Goal: Task Accomplishment & Management: Complete application form

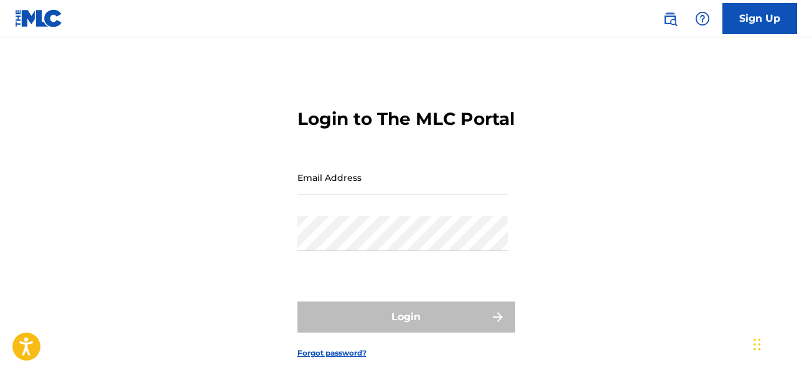
click at [389, 195] on input "Email Address" at bounding box center [402, 177] width 210 height 35
click at [381, 195] on input "Email Address" at bounding box center [402, 177] width 210 height 35
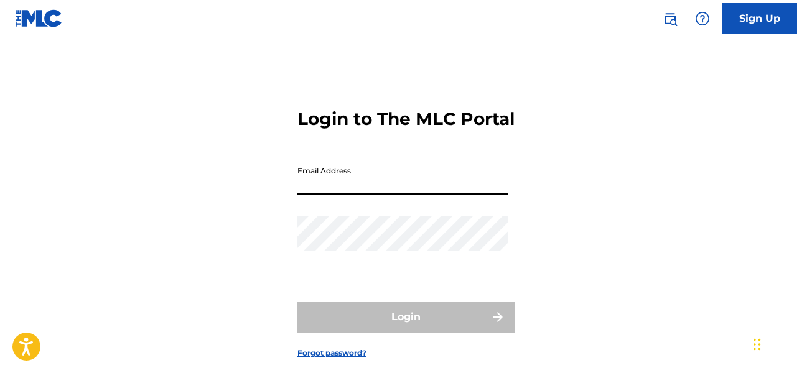
type input "[EMAIL_ADDRESS][DOMAIN_NAME]"
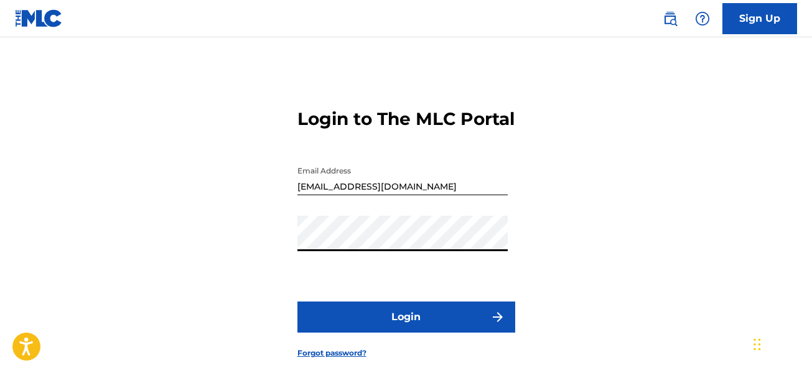
click at [453, 333] on button "Login" at bounding box center [406, 317] width 218 height 31
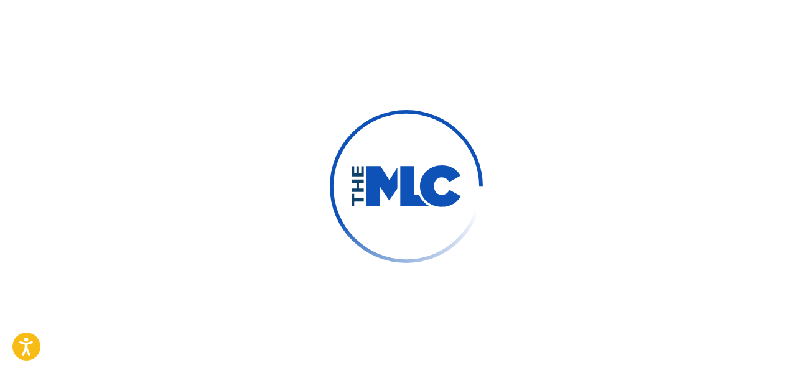
click at [499, 338] on div at bounding box center [406, 186] width 812 height 373
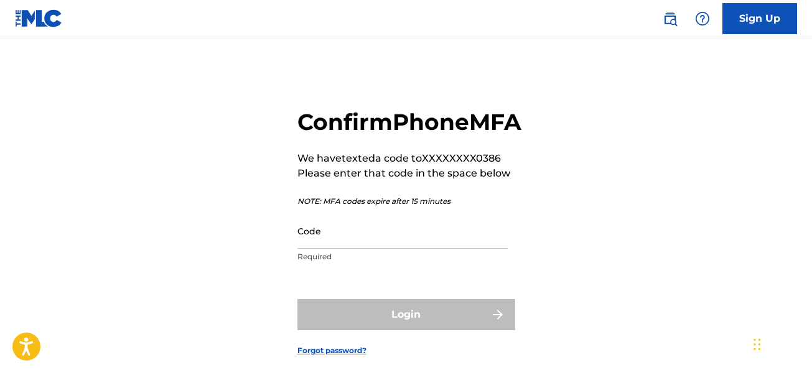
click at [391, 249] on input "Code" at bounding box center [402, 230] width 210 height 35
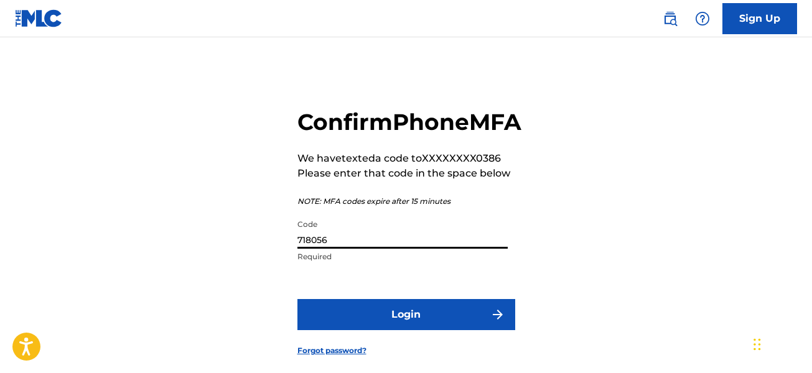
type input "718056"
click at [400, 330] on button "Login" at bounding box center [406, 314] width 218 height 31
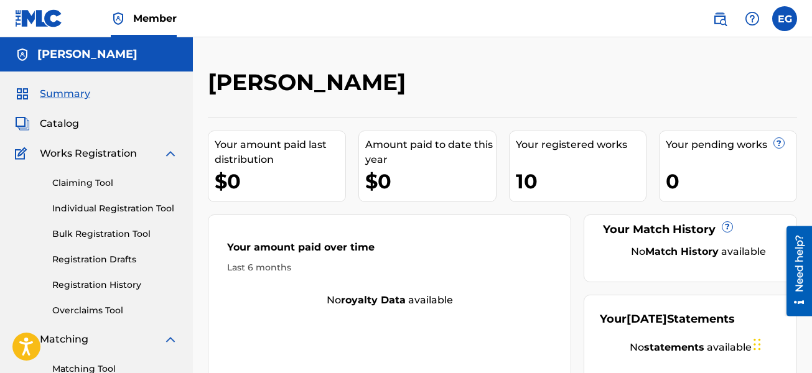
click at [116, 288] on link "Registration History" at bounding box center [115, 285] width 126 height 13
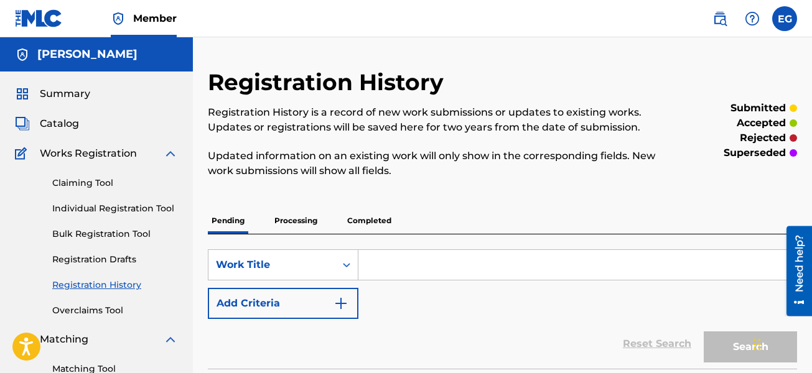
click at [369, 221] on p "Completed" at bounding box center [369, 221] width 52 height 26
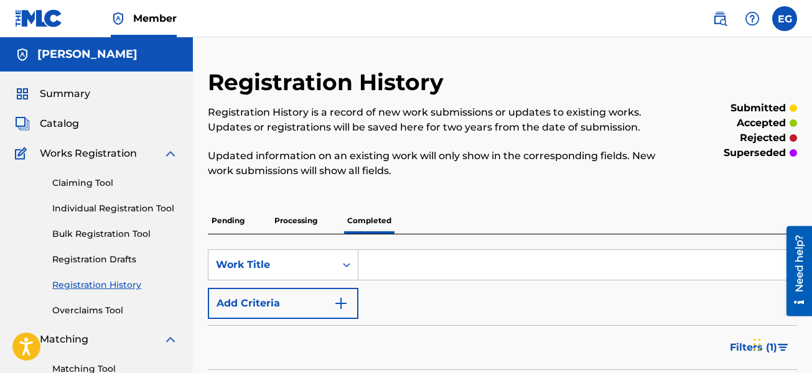
click at [295, 215] on p "Processing" at bounding box center [296, 221] width 50 height 26
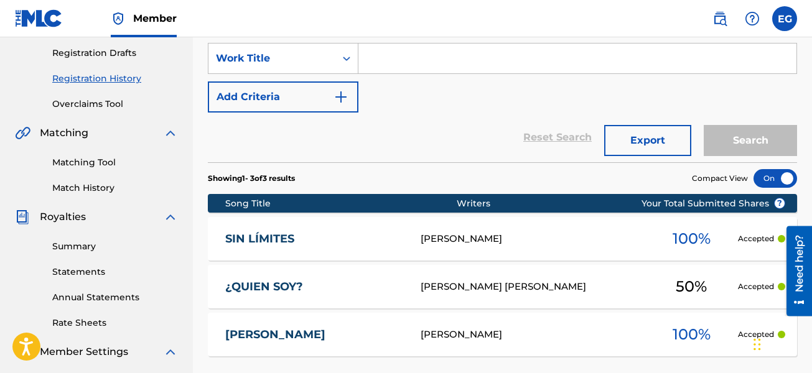
scroll to position [274, 0]
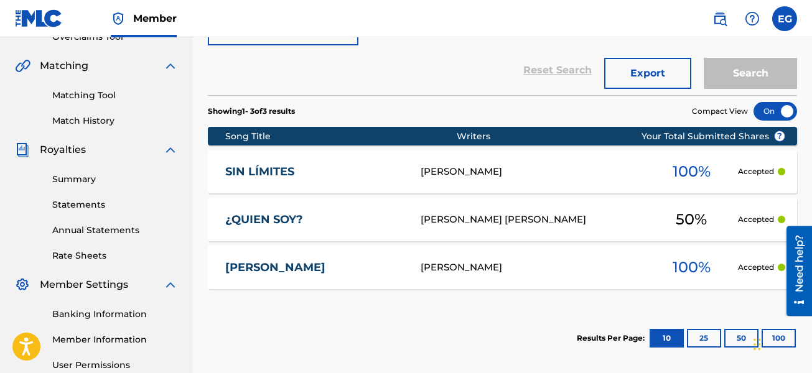
click at [523, 217] on div "[PERSON_NAME] [PERSON_NAME]" at bounding box center [532, 220] width 224 height 14
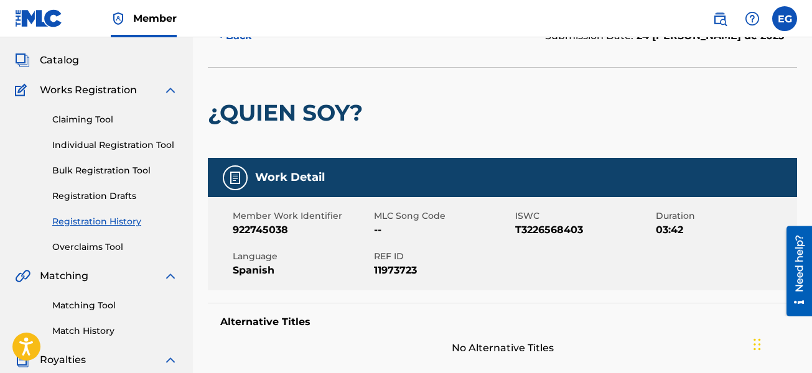
scroll to position [62, 0]
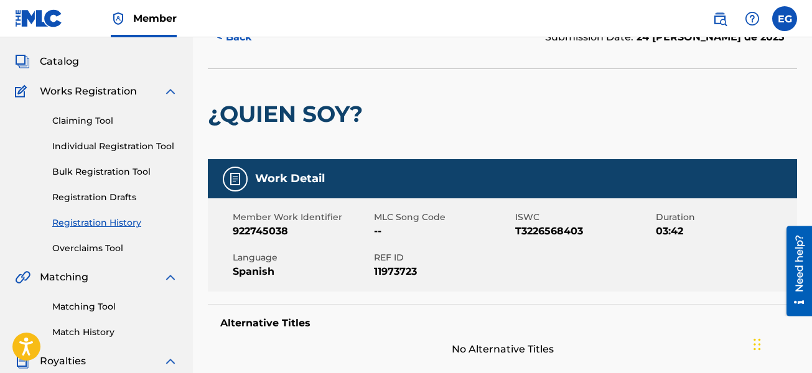
click at [67, 64] on span "Catalog" at bounding box center [59, 61] width 39 height 15
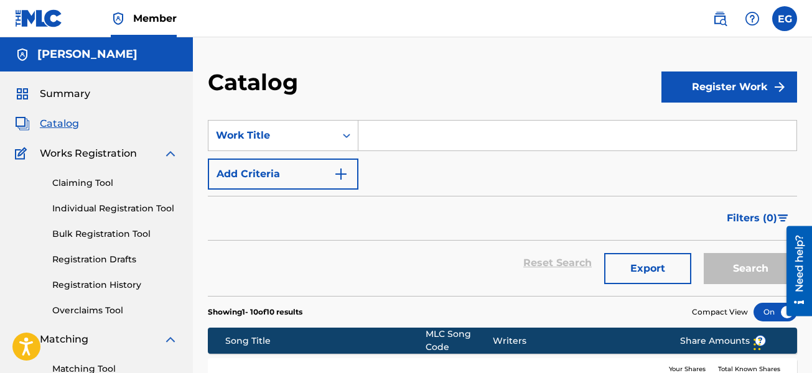
click at [76, 98] on span "Summary" at bounding box center [65, 93] width 50 height 15
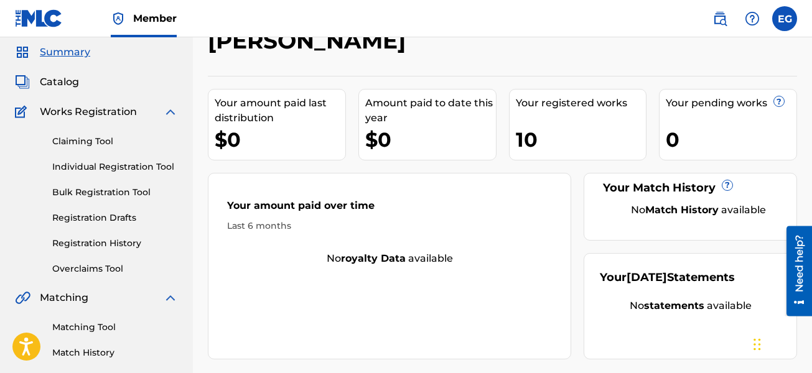
scroll to position [62, 0]
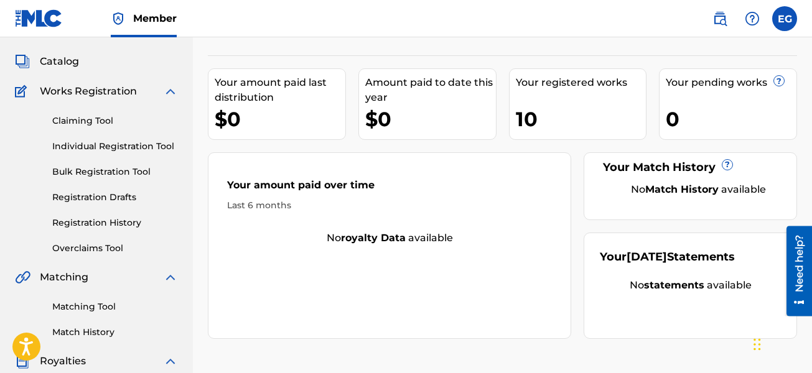
click at [83, 120] on link "Claiming Tool" at bounding box center [115, 120] width 126 height 13
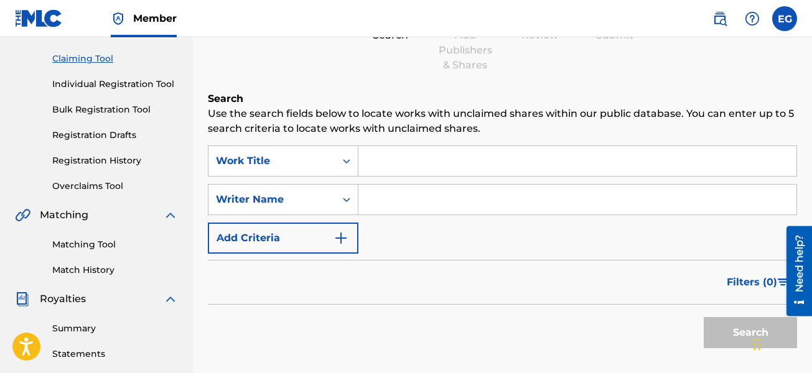
scroll to position [187, 0]
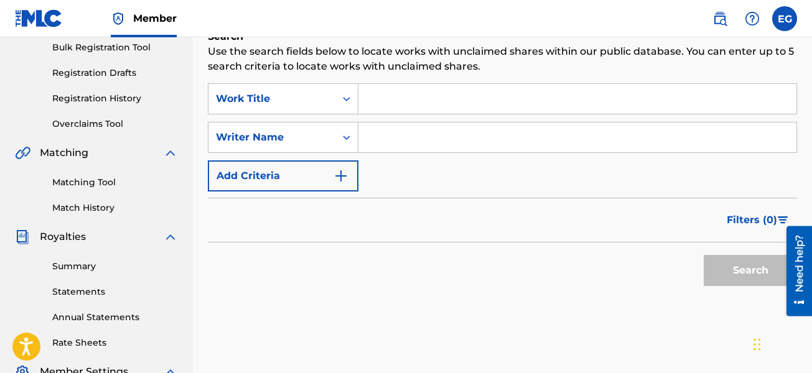
click at [422, 100] on input "Search Form" at bounding box center [577, 99] width 438 height 30
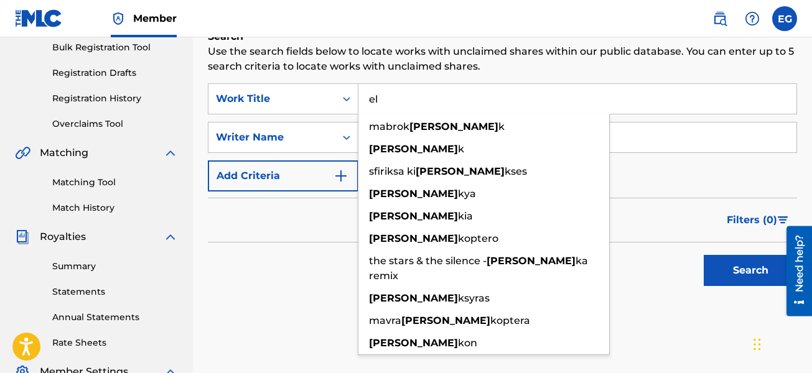
type input "e"
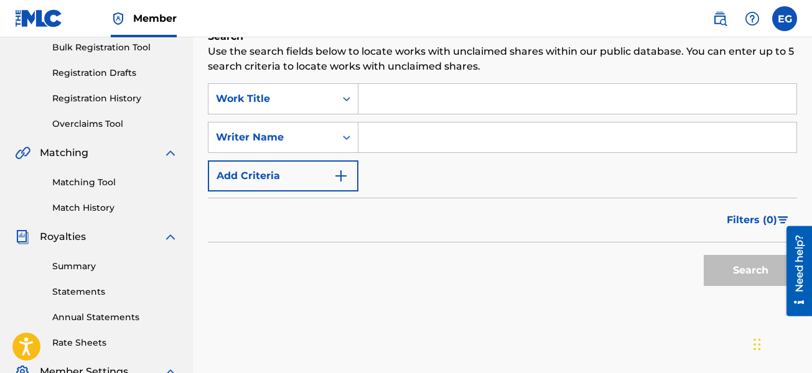
click at [558, 140] on input "Search Form" at bounding box center [577, 138] width 438 height 30
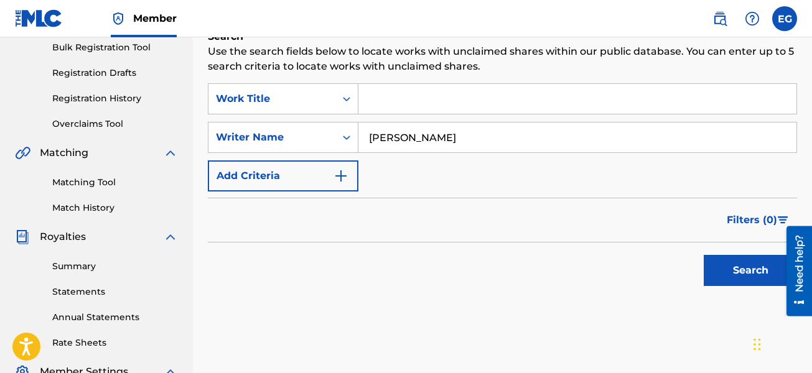
type input "[PERSON_NAME]"
click at [747, 268] on button "Search" at bounding box center [749, 270] width 93 height 31
click at [483, 101] on input "Search Form" at bounding box center [577, 99] width 438 height 30
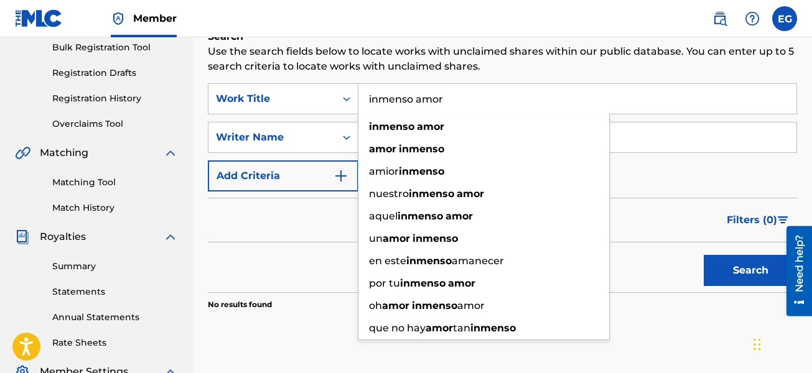
type input "inmenso amor"
click at [703, 255] on button "Search" at bounding box center [749, 270] width 93 height 31
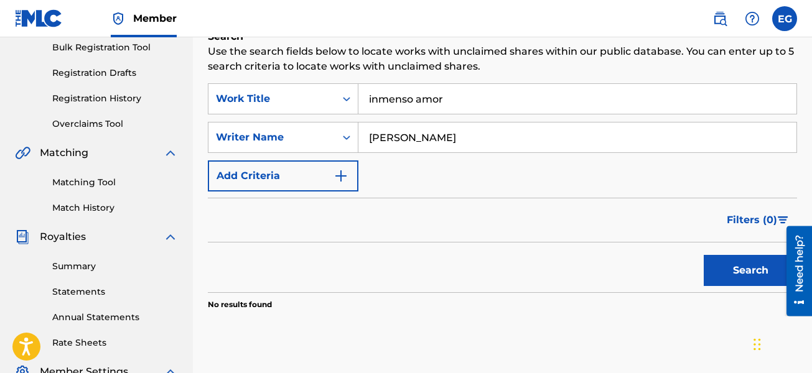
click at [746, 269] on button "Search" at bounding box center [749, 270] width 93 height 31
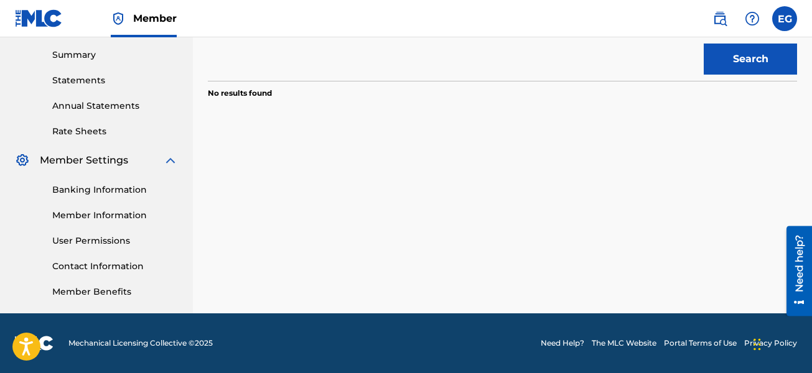
scroll to position [211, 0]
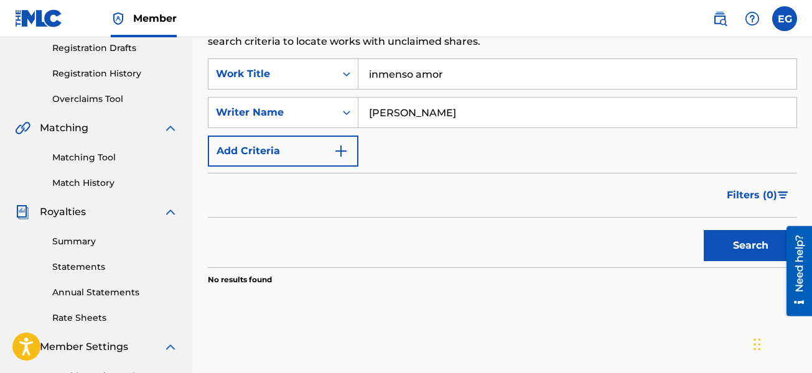
drag, startPoint x: 465, startPoint y: 113, endPoint x: 368, endPoint y: 113, distance: 97.0
click at [368, 113] on input "[PERSON_NAME]" at bounding box center [577, 113] width 438 height 30
type input "[PERSON_NAME]"
click at [714, 236] on button "Search" at bounding box center [749, 245] width 93 height 31
drag, startPoint x: 476, startPoint y: 109, endPoint x: 356, endPoint y: 123, distance: 120.8
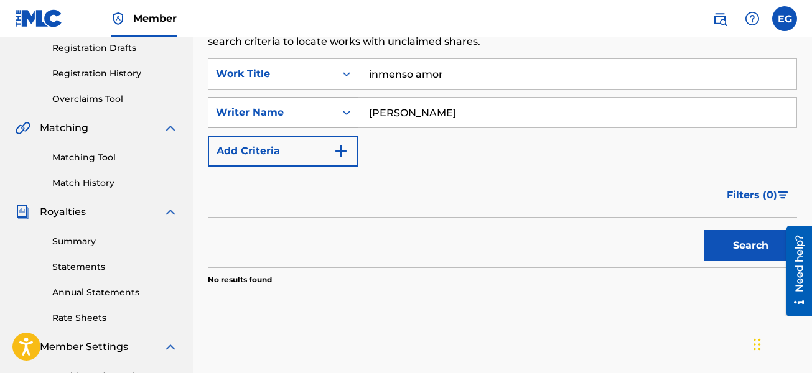
click at [356, 123] on div "SearchWithCriteria0a2b9f73-b659-4689-b298-cbe081a163f4 Writer Name [PERSON_NAME]" at bounding box center [502, 112] width 589 height 31
drag, startPoint x: 465, startPoint y: 81, endPoint x: 348, endPoint y: 75, distance: 117.1
click at [348, 75] on div "SearchWithCriteriab094fcc3-92d1-4512-bb93-1acfa2b64d8c Work Title inmenso amor" at bounding box center [502, 73] width 589 height 31
drag, startPoint x: 437, startPoint y: 109, endPoint x: 344, endPoint y: 125, distance: 94.1
click at [344, 125] on div "SearchWithCriteria0a2b9f73-b659-4689-b298-cbe081a163f4 Writer Name [PERSON_NAME]" at bounding box center [502, 112] width 589 height 31
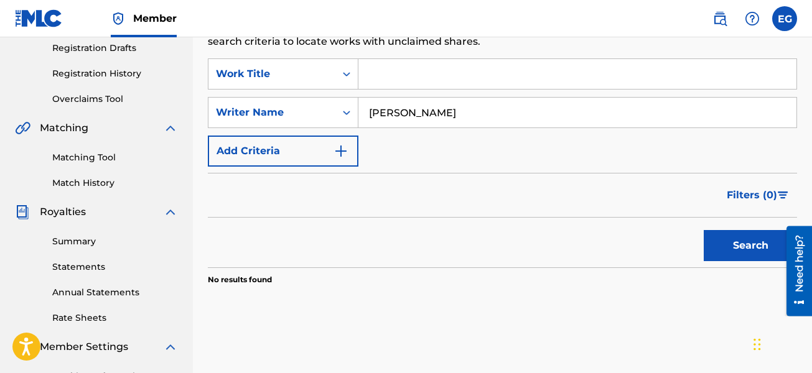
drag, startPoint x: 544, startPoint y: 281, endPoint x: 585, endPoint y: 246, distance: 53.8
click at [547, 279] on section "No results found" at bounding box center [502, 276] width 589 height 18
click at [736, 256] on button "Search" at bounding box center [749, 245] width 93 height 31
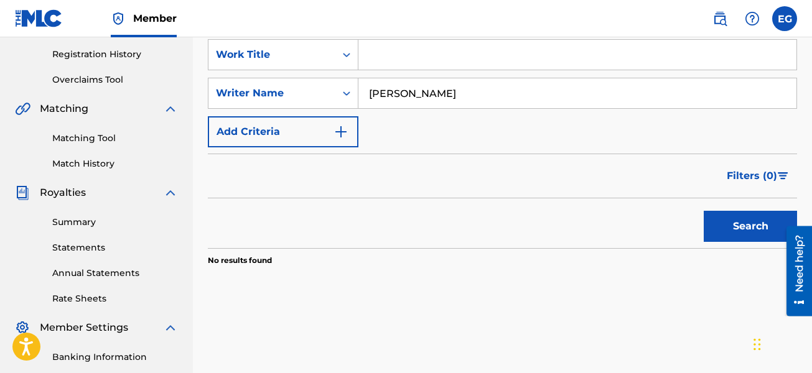
scroll to position [149, 0]
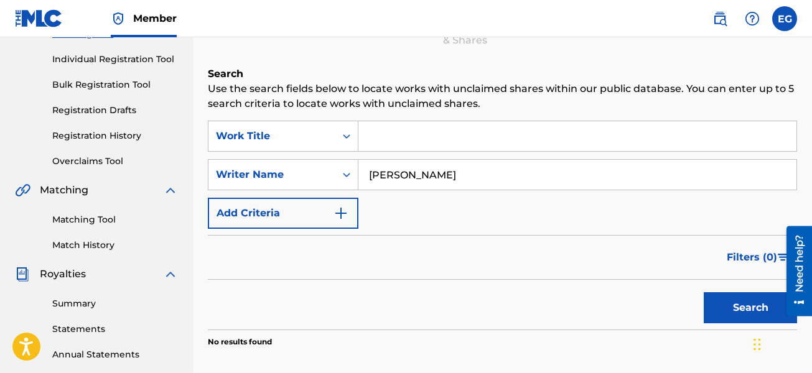
click at [114, 60] on link "Individual Registration Tool" at bounding box center [115, 59] width 126 height 13
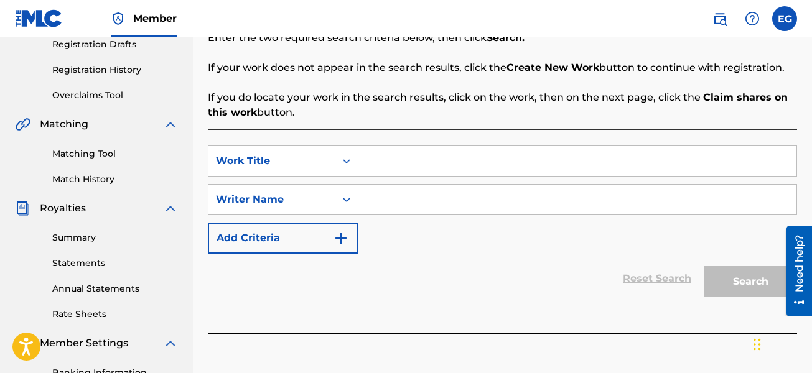
scroll to position [211, 0]
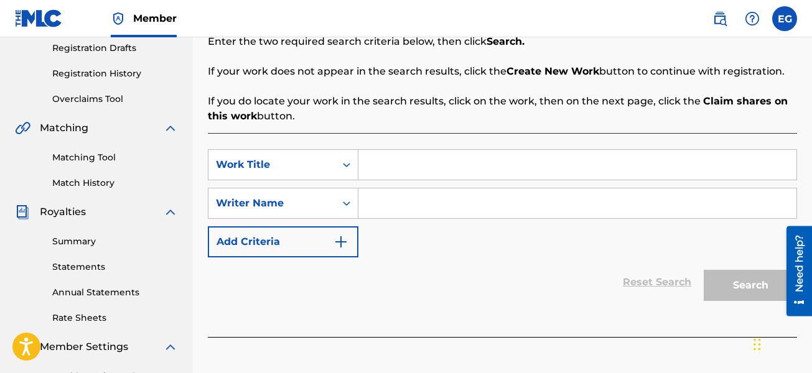
click at [448, 154] on input "Search Form" at bounding box center [577, 165] width 438 height 30
click at [473, 173] on input "Search Form" at bounding box center [577, 165] width 438 height 30
click at [476, 159] on input "Search Form" at bounding box center [577, 165] width 438 height 30
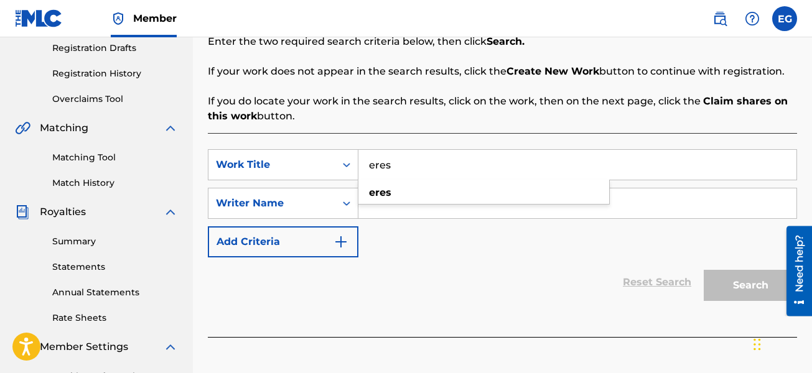
type input "eres"
click at [484, 238] on div "SearchWithCriteriad5d574ff-0875-4c75-bb27-e449f4091b64 Work Title eres eres Sea…" at bounding box center [502, 203] width 589 height 108
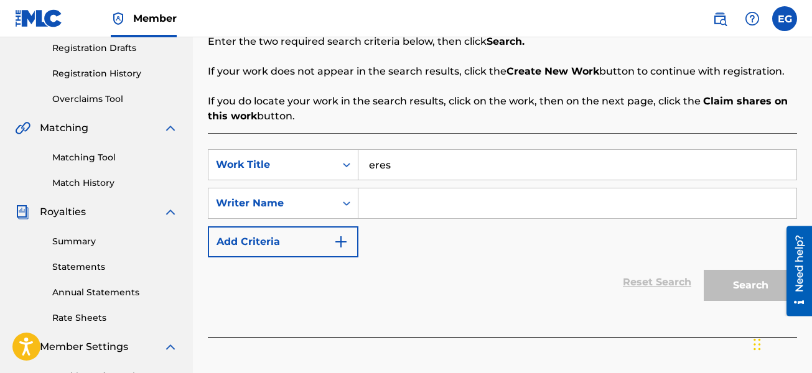
click at [482, 206] on input "Search Form" at bounding box center [577, 203] width 438 height 30
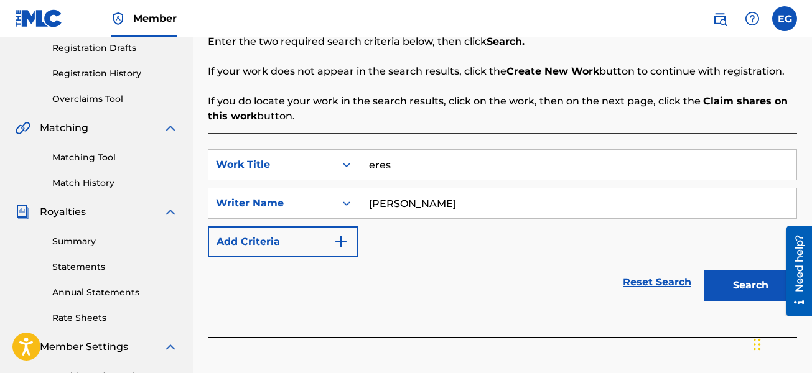
type input "[PERSON_NAME]"
click at [508, 241] on div "SearchWithCriteriad5d574ff-0875-4c75-bb27-e449f4091b64 Work Title eres SearchWi…" at bounding box center [502, 203] width 589 height 108
click at [731, 277] on button "Search" at bounding box center [749, 285] width 93 height 31
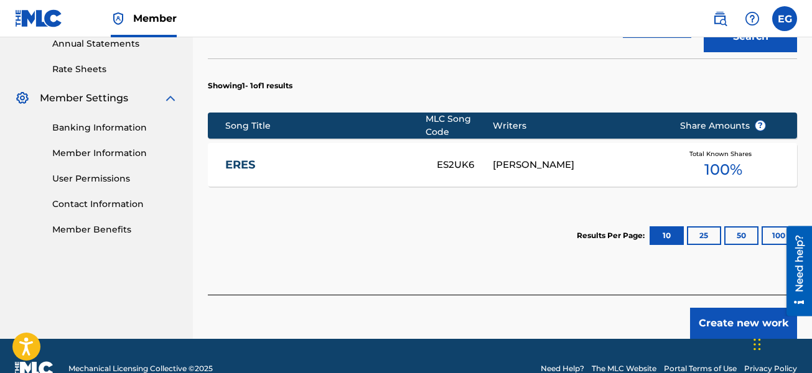
scroll to position [486, 0]
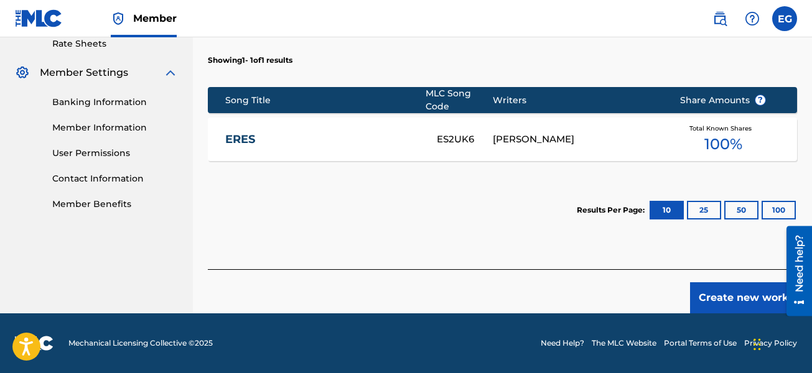
click at [739, 301] on button "Create new work" at bounding box center [743, 297] width 107 height 31
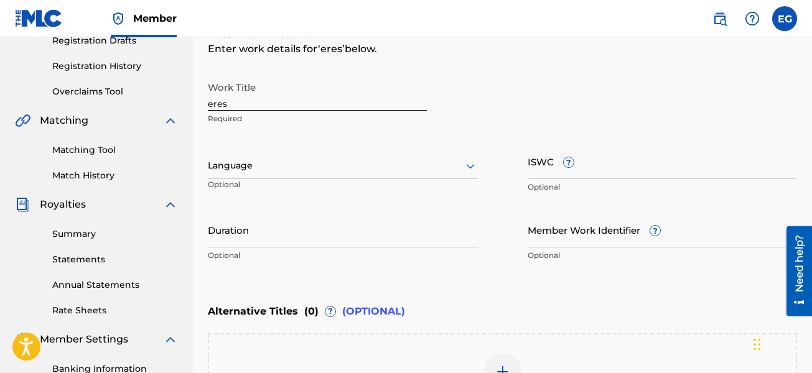
scroll to position [220, 0]
drag, startPoint x: 249, startPoint y: 98, endPoint x: 167, endPoint y: 101, distance: 82.1
click at [165, 103] on main "[PERSON_NAME] Summary Catalog Works Registration Claiming Tool Individual Regis…" at bounding box center [406, 159] width 812 height 682
click at [250, 104] on input "eres" at bounding box center [317, 92] width 219 height 35
drag, startPoint x: 250, startPoint y: 103, endPoint x: 241, endPoint y: 101, distance: 9.4
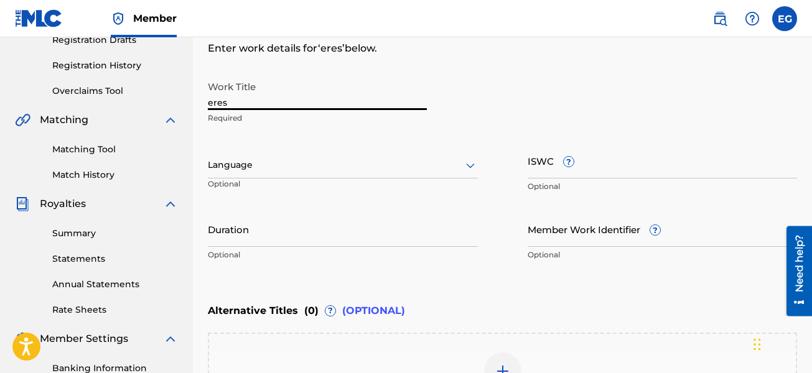
click at [241, 102] on input "eres" at bounding box center [317, 92] width 219 height 35
click at [240, 101] on input "eres" at bounding box center [317, 92] width 219 height 35
drag, startPoint x: 223, startPoint y: 101, endPoint x: 212, endPoint y: 100, distance: 10.6
click at [212, 100] on input "eres" at bounding box center [317, 92] width 219 height 35
drag, startPoint x: 223, startPoint y: 101, endPoint x: 189, endPoint y: 101, distance: 33.6
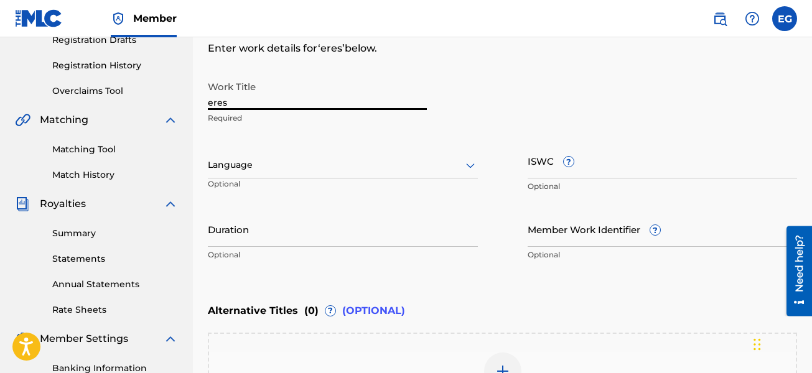
click at [189, 104] on main "[PERSON_NAME] Summary Catalog Works Registration Claiming Tool Individual Regis…" at bounding box center [406, 159] width 812 height 682
type input "Sola"
click at [484, 68] on div "Enter Work Details Enter work details for ‘ Sola ’ below. Work Title Sola Requi…" at bounding box center [502, 146] width 589 height 301
click at [451, 156] on div "Language" at bounding box center [343, 165] width 270 height 26
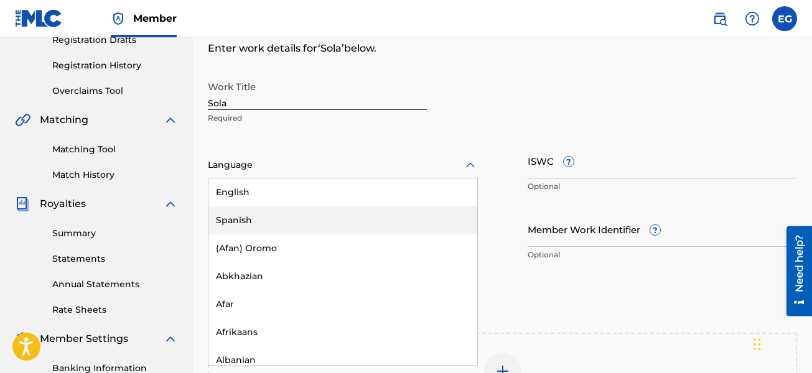
click at [323, 221] on div "Spanish" at bounding box center [342, 220] width 269 height 28
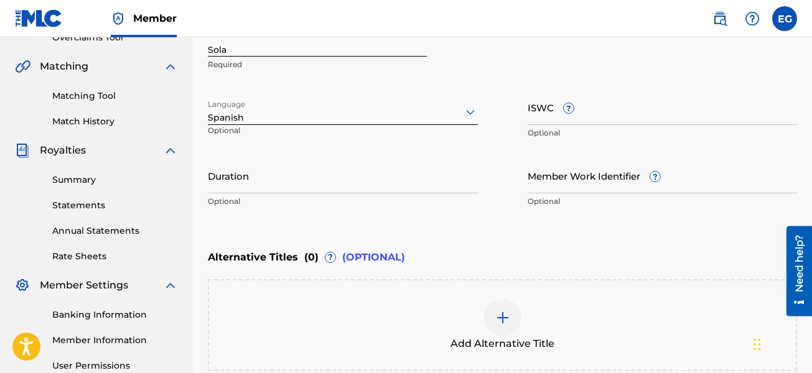
scroll to position [344, 0]
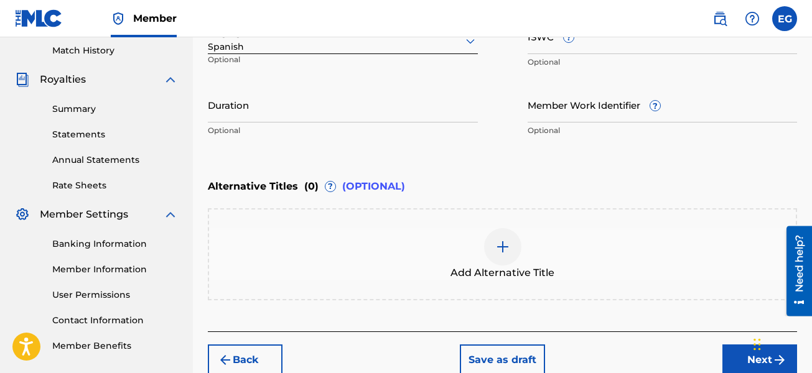
click at [270, 109] on input "Duration" at bounding box center [343, 104] width 270 height 35
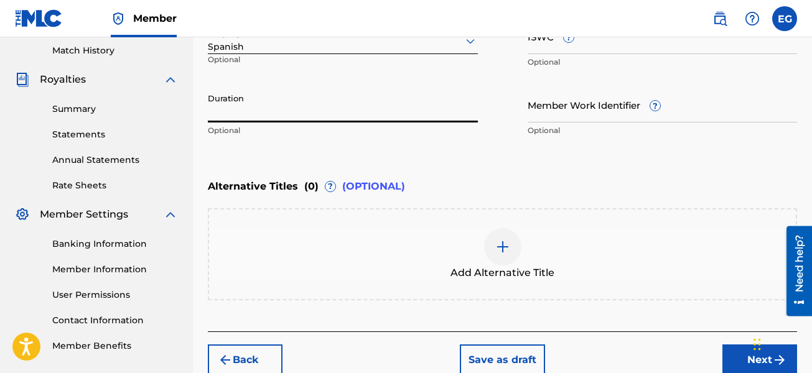
click at [375, 113] on input "Duration" at bounding box center [343, 104] width 270 height 35
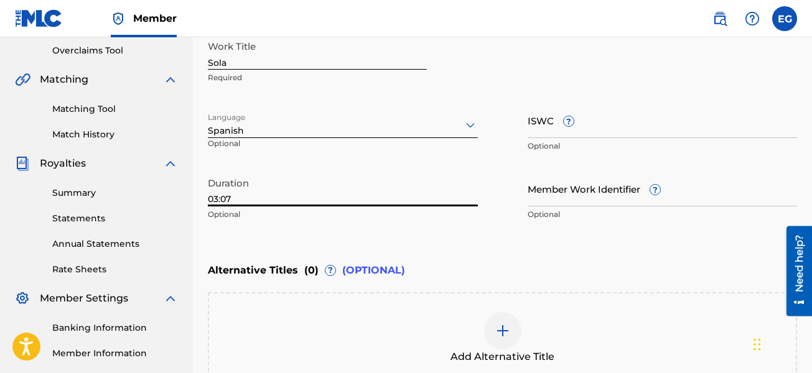
scroll to position [282, 0]
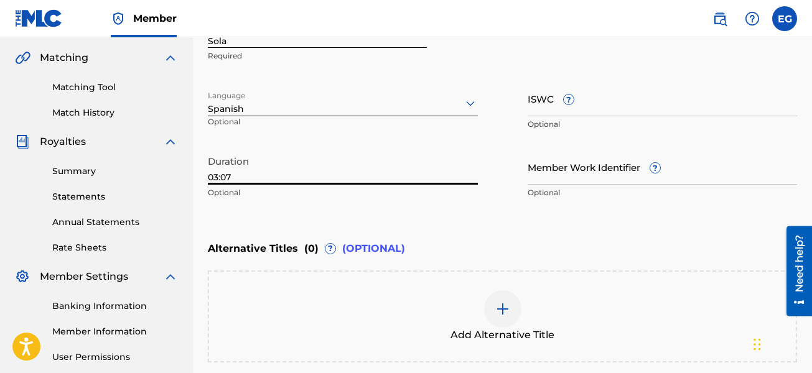
type input "03:07"
click at [540, 108] on input "ISWC ?" at bounding box center [662, 98] width 270 height 35
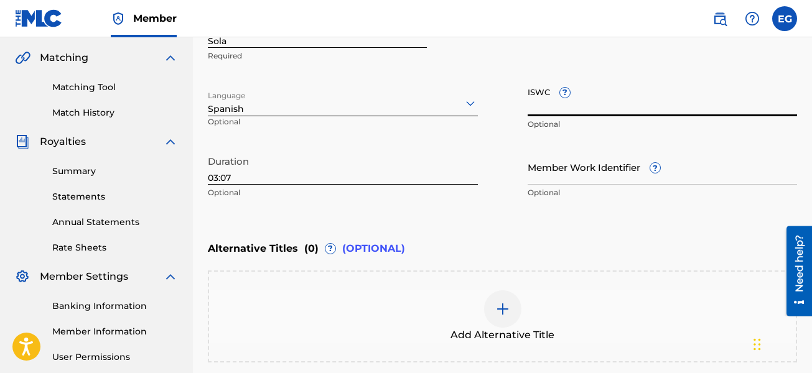
paste input "T3230969770"
type input "T3230969770"
click at [567, 174] on input "Member Work Identifier ?" at bounding box center [662, 166] width 270 height 35
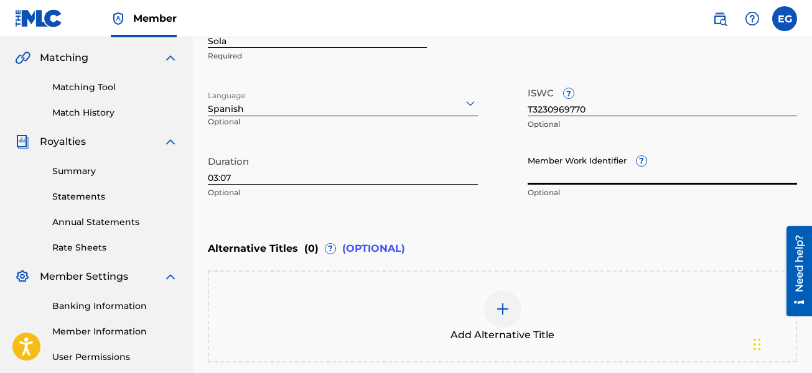
paste input "923044469"
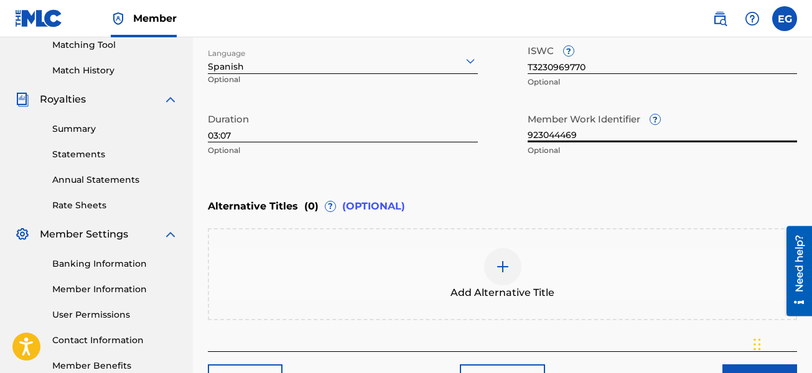
scroll to position [406, 0]
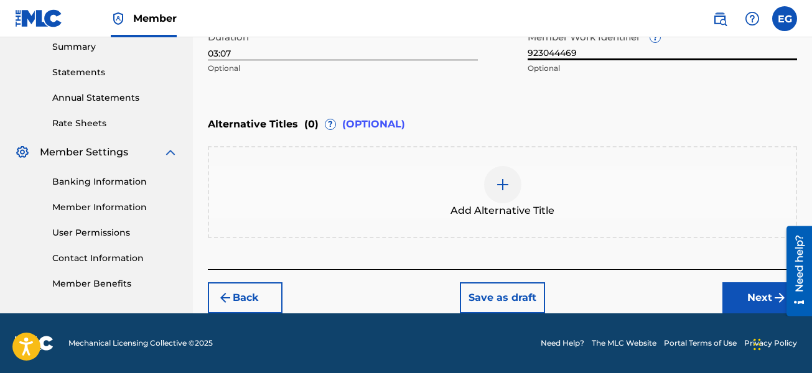
type input "923044469"
click at [751, 301] on button "Next" at bounding box center [759, 297] width 75 height 31
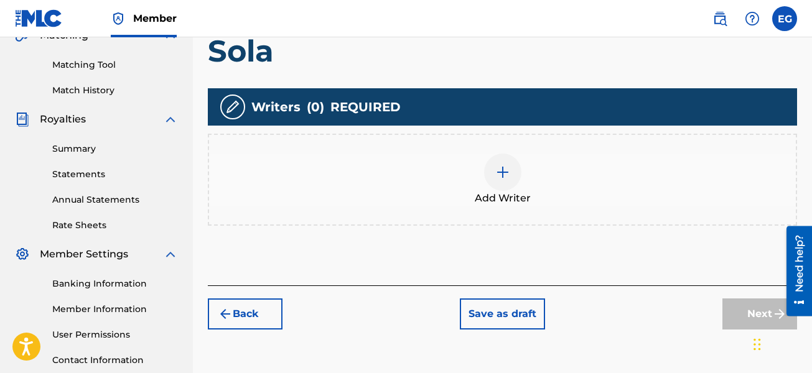
scroll to position [305, 0]
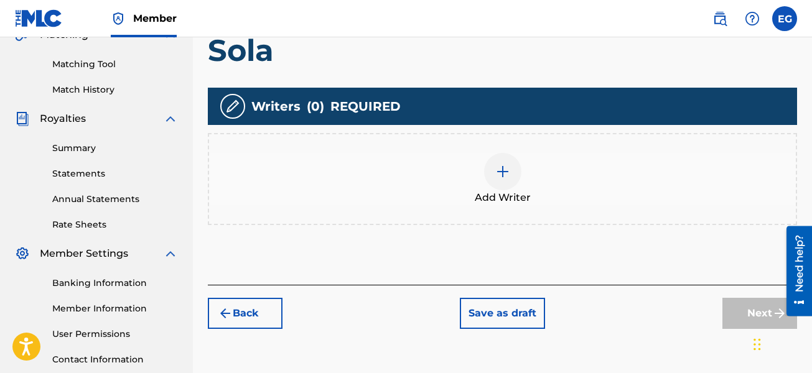
click at [503, 174] on img at bounding box center [502, 171] width 15 height 15
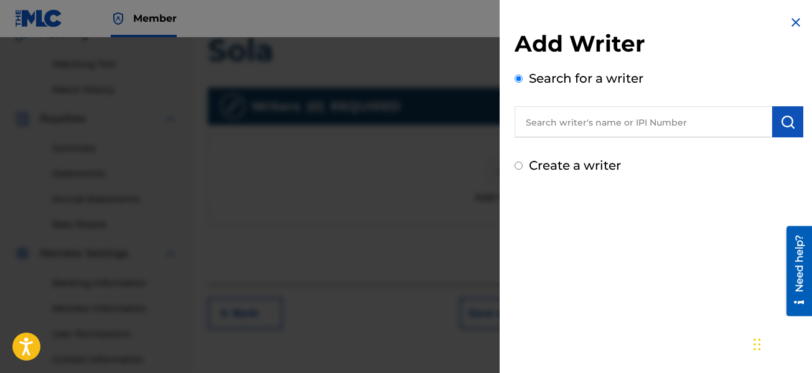
click at [561, 123] on input "text" at bounding box center [642, 121] width 257 height 31
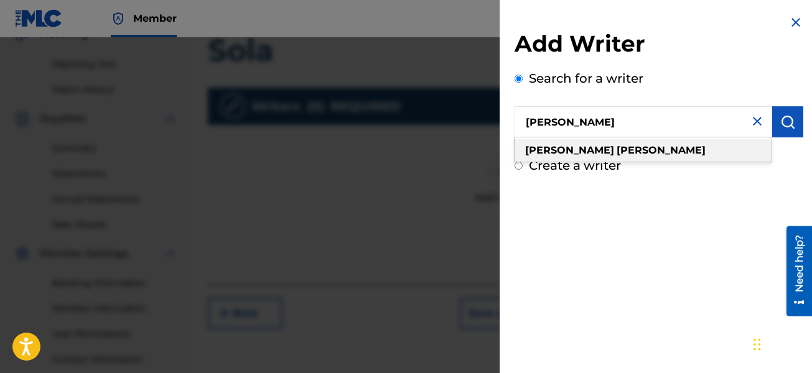
type input "[PERSON_NAME]"
click at [616, 153] on strong "[PERSON_NAME]" at bounding box center [660, 150] width 89 height 12
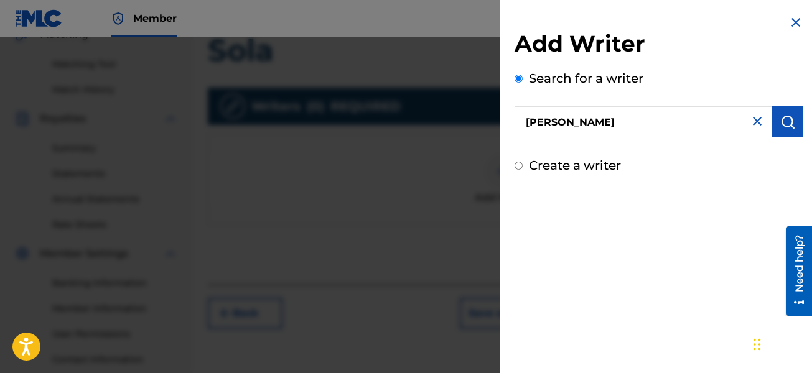
drag, startPoint x: 609, startPoint y: 122, endPoint x: 453, endPoint y: 111, distance: 156.5
click at [425, 114] on div "Add Writer Search for a writer [PERSON_NAME] Create a writer" at bounding box center [406, 205] width 812 height 336
paste input "1093526061"
type input "1093526061"
click at [774, 124] on button "submit" at bounding box center [787, 121] width 31 height 31
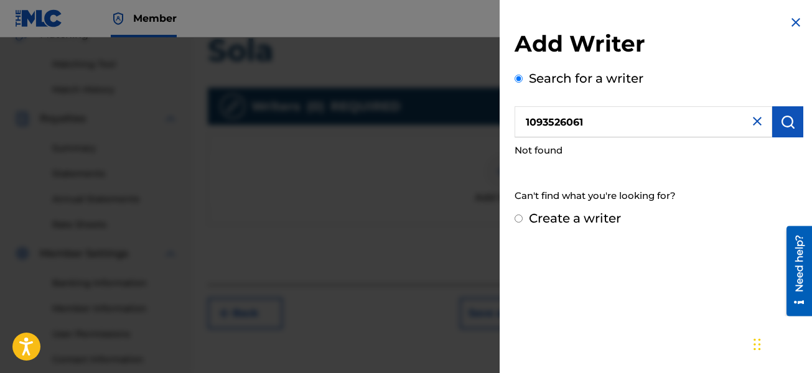
drag, startPoint x: 634, startPoint y: 124, endPoint x: 504, endPoint y: 125, distance: 129.4
click at [504, 125] on div "Add Writer Search for a writer 1093526061 Not found Can't find what you're look…" at bounding box center [658, 121] width 318 height 243
click at [516, 218] on input "Create a writer" at bounding box center [518, 219] width 8 height 8
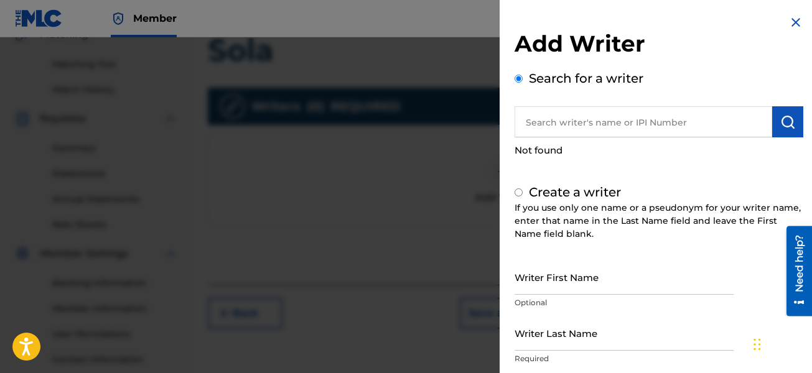
radio input "false"
radio input "true"
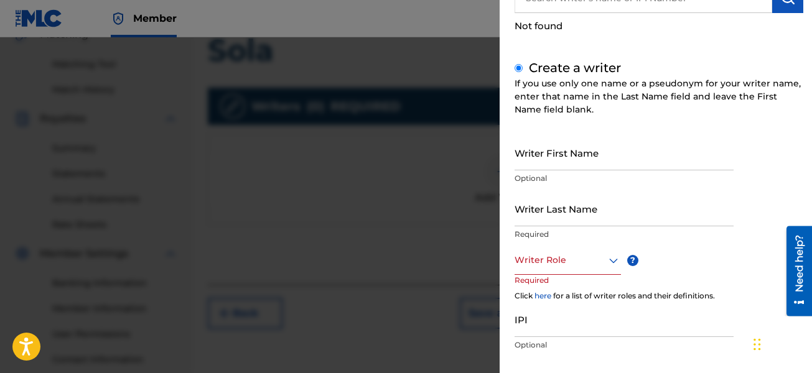
scroll to position [187, 0]
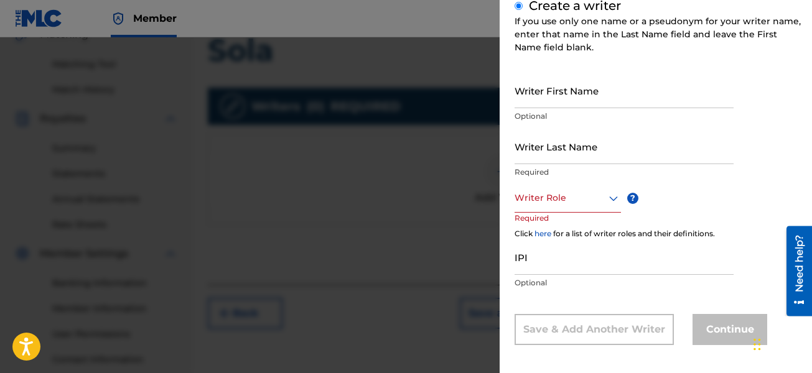
click at [577, 106] on input "Writer First Name" at bounding box center [623, 90] width 219 height 35
type input "[PERSON_NAME]"
click at [608, 150] on input "Writer Last Name" at bounding box center [623, 146] width 219 height 35
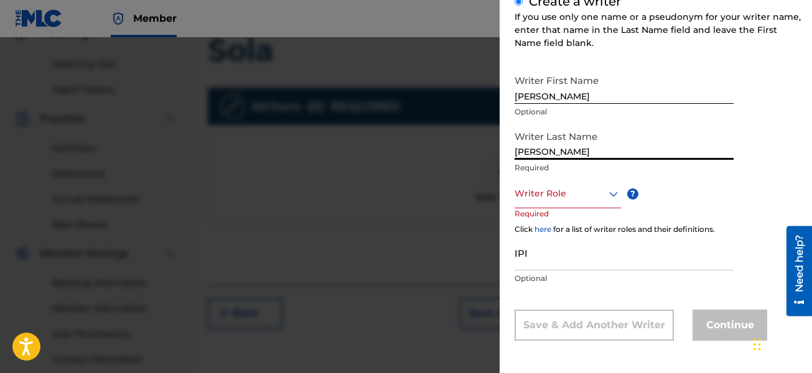
scroll to position [192, 0]
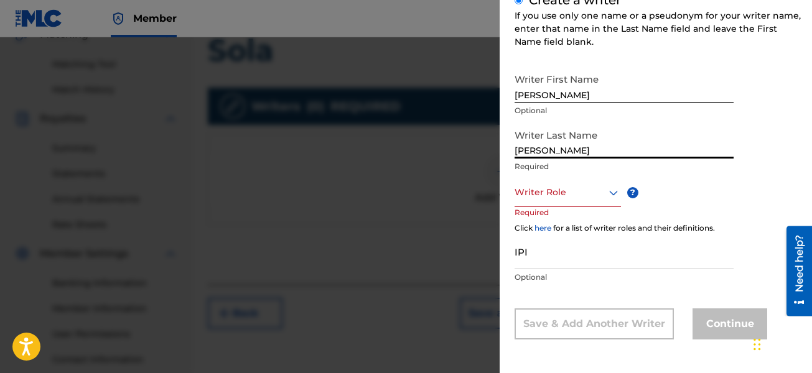
type input "[PERSON_NAME]"
click at [614, 192] on icon at bounding box center [613, 192] width 15 height 15
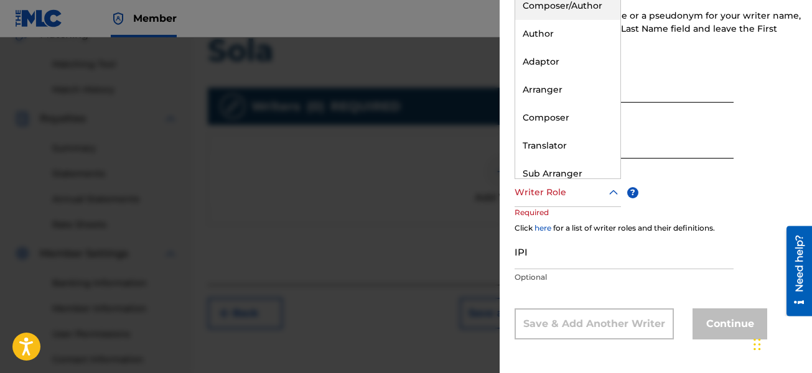
click at [586, 4] on div "Composer/Author" at bounding box center [567, 6] width 105 height 28
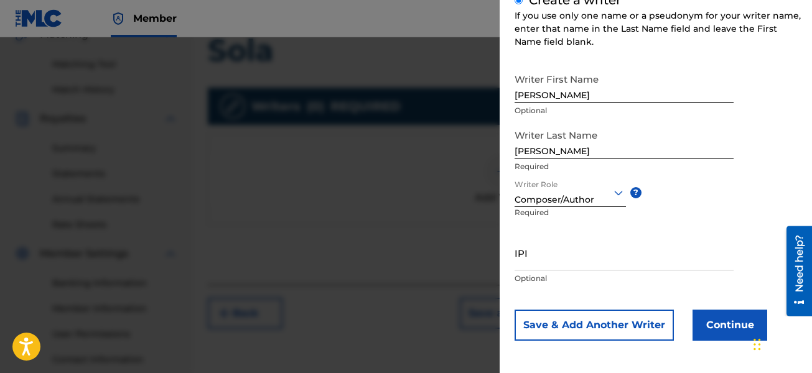
click at [529, 256] on input "IPI" at bounding box center [623, 252] width 219 height 35
paste input "1093526061"
type input "1093526061"
click at [713, 325] on button "Continue" at bounding box center [729, 325] width 75 height 31
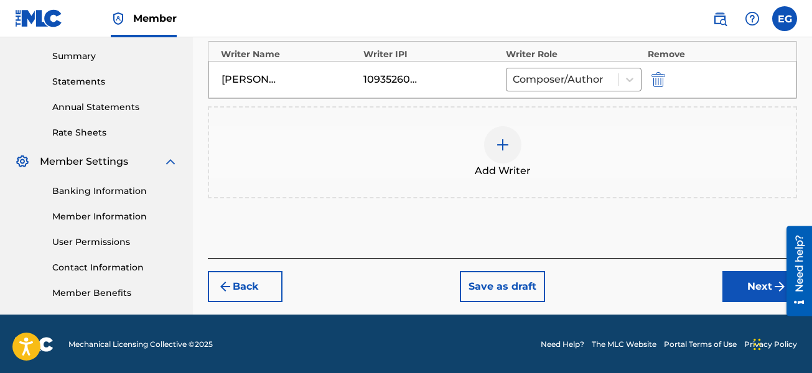
scroll to position [398, 0]
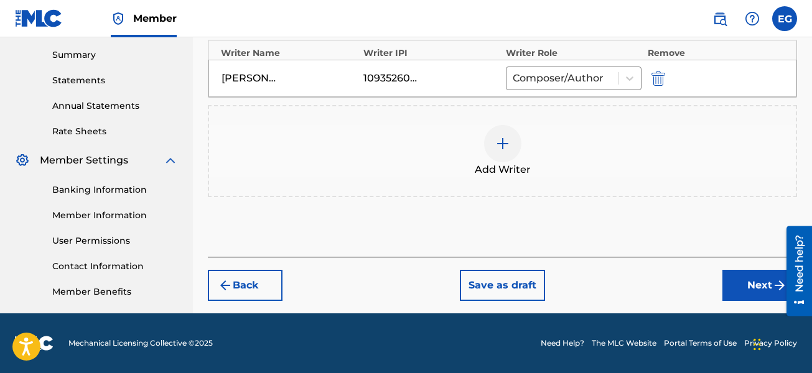
click at [748, 289] on button "Next" at bounding box center [759, 285] width 75 height 31
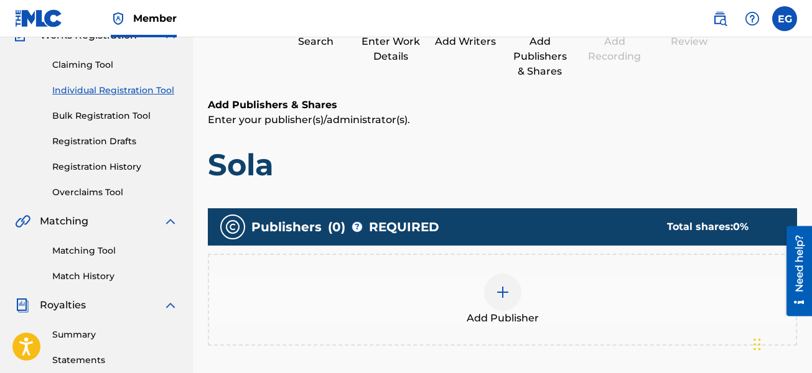
scroll to position [243, 0]
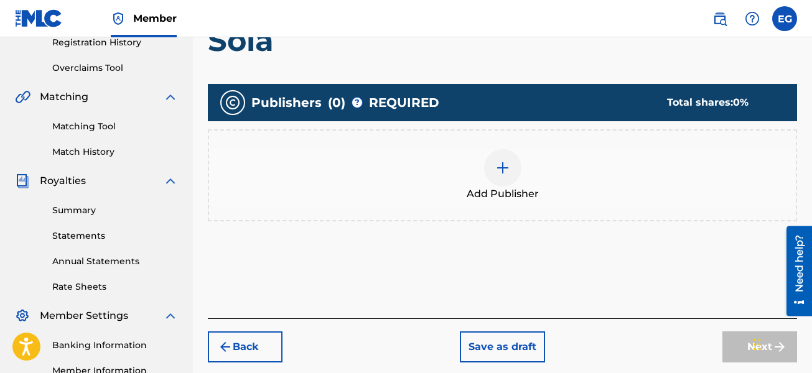
click at [500, 163] on img at bounding box center [502, 167] width 15 height 15
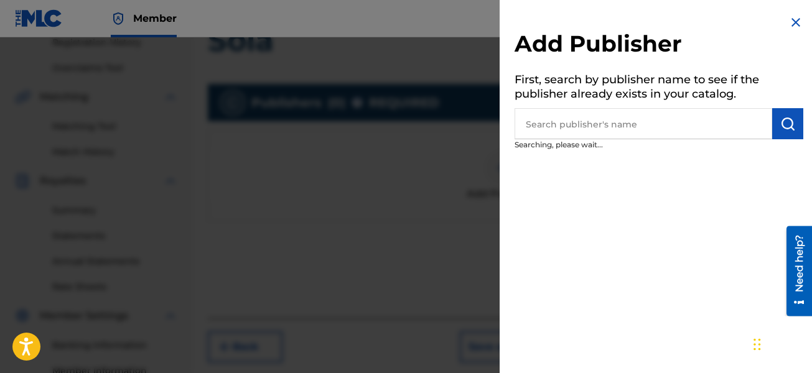
click at [593, 127] on input "text" at bounding box center [642, 123] width 257 height 31
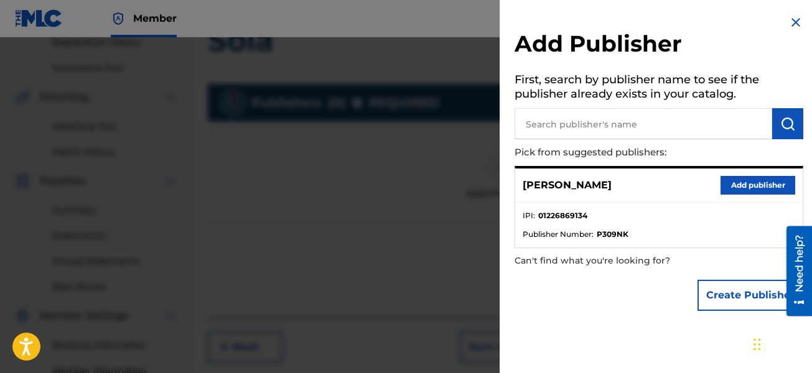
click at [740, 183] on button "Add publisher" at bounding box center [757, 185] width 75 height 19
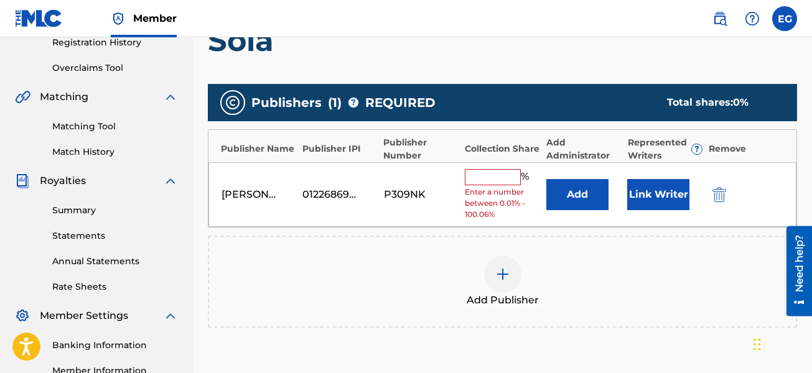
click at [484, 170] on input "text" at bounding box center [493, 177] width 56 height 16
type input "100"
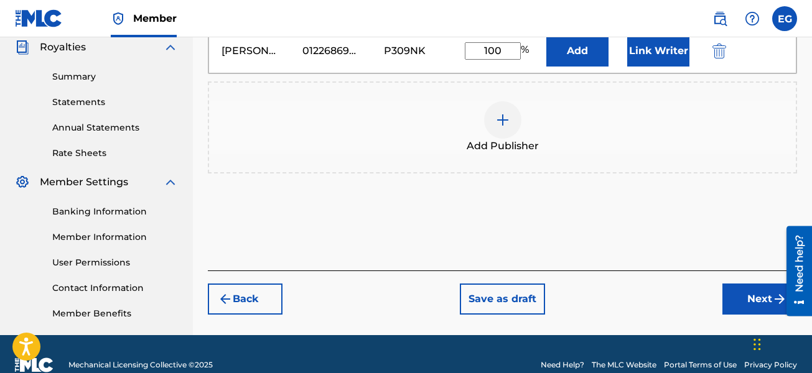
scroll to position [398, 0]
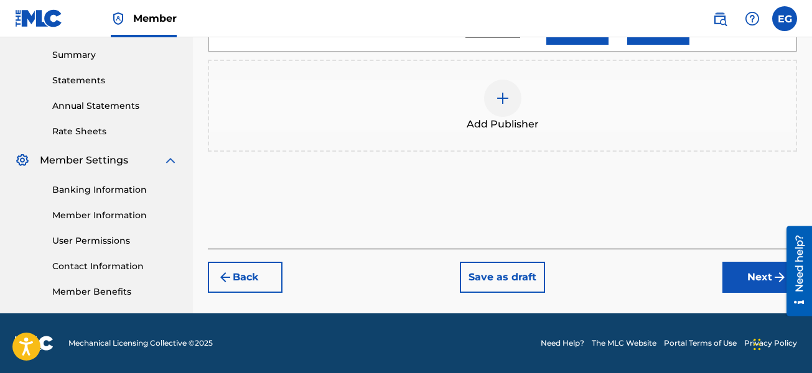
click at [763, 274] on button "Next" at bounding box center [759, 277] width 75 height 31
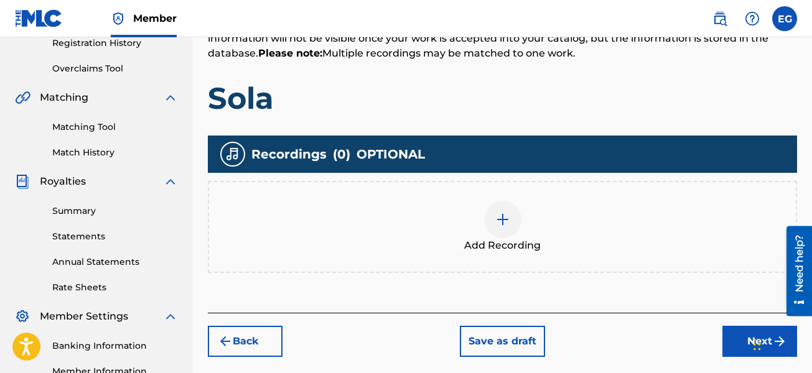
scroll to position [243, 0]
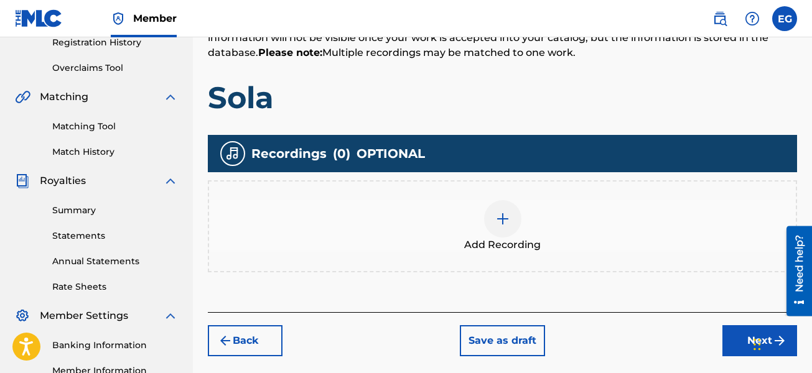
click at [499, 217] on img at bounding box center [502, 218] width 15 height 15
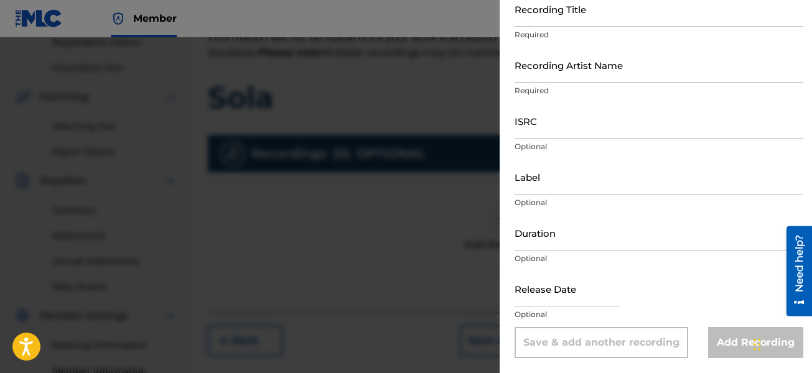
scroll to position [19, 0]
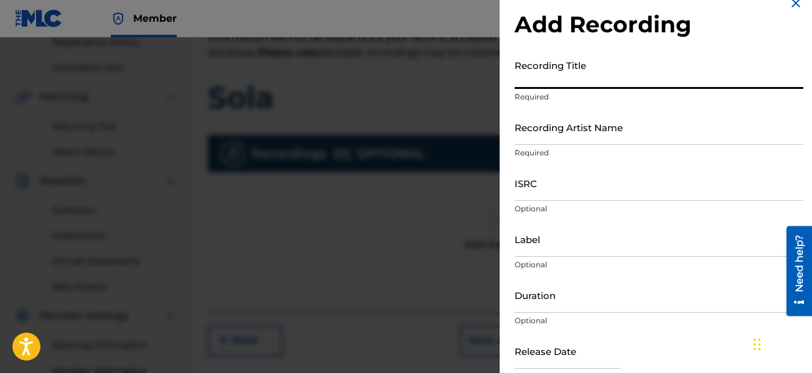
click at [550, 76] on input "Recording Title" at bounding box center [658, 70] width 289 height 35
type input "Sola"
click at [568, 142] on input "Recording Artist Name" at bounding box center [658, 126] width 289 height 35
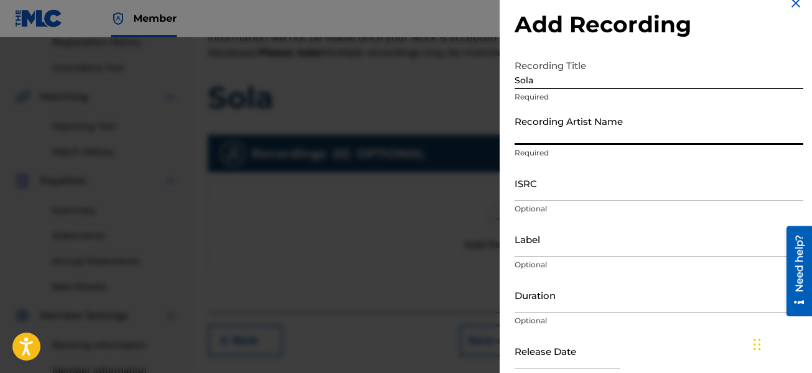
type input "[PERSON_NAME]"
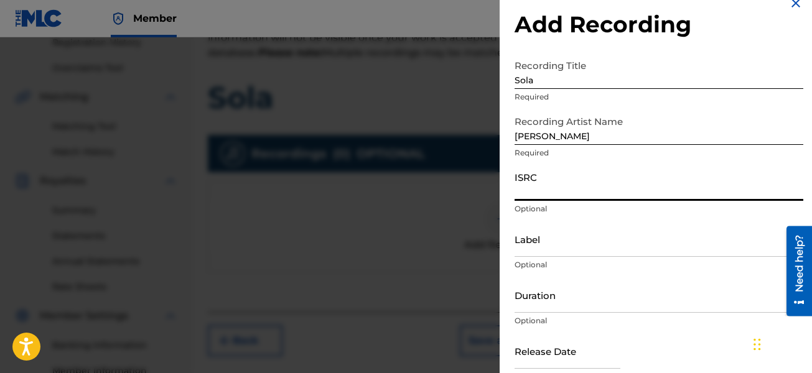
click at [556, 195] on input "ISRC" at bounding box center [658, 182] width 289 height 35
click at [547, 193] on input "ISRC" at bounding box center [658, 182] width 289 height 35
paste input "QZXYG2400048"
type input "QZXYG2400048"
click at [554, 250] on input "Label" at bounding box center [658, 238] width 289 height 35
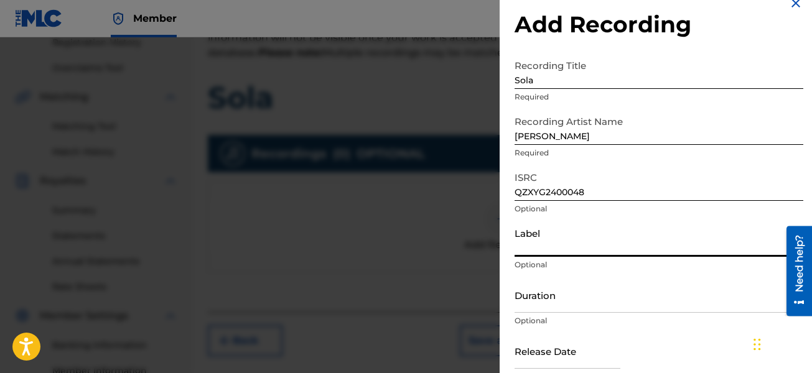
type input "Mh Musik LLC"
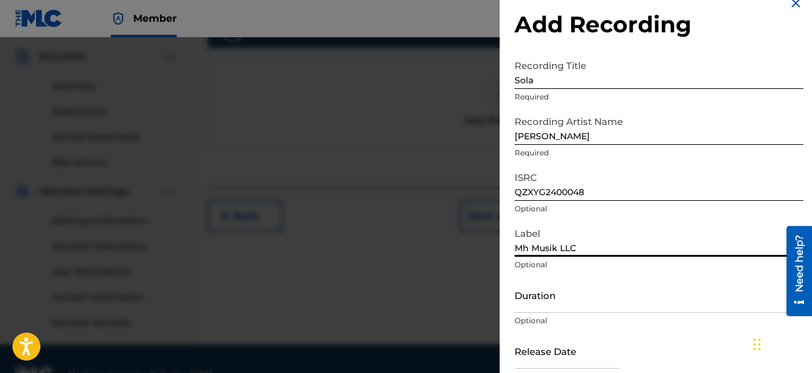
click at [570, 306] on input "Duration" at bounding box center [658, 294] width 289 height 35
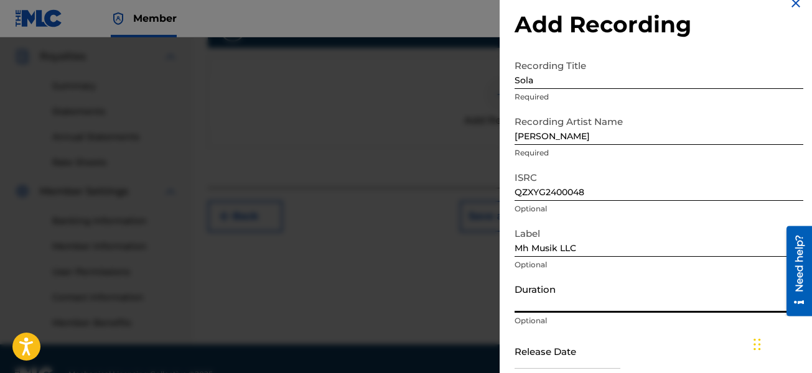
click at [576, 299] on input "Duration" at bounding box center [658, 294] width 289 height 35
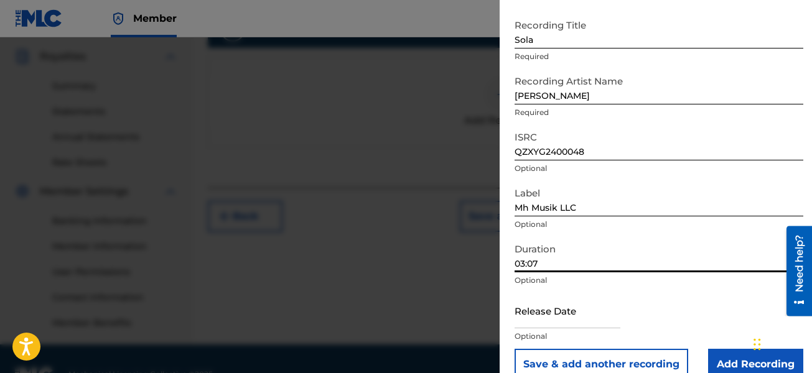
scroll to position [81, 0]
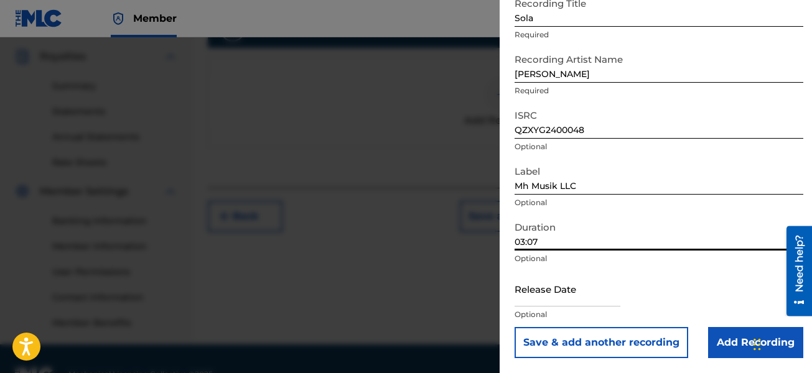
type input "03:07"
click at [565, 299] on input "text" at bounding box center [567, 288] width 106 height 35
select select "7"
select select "2025"
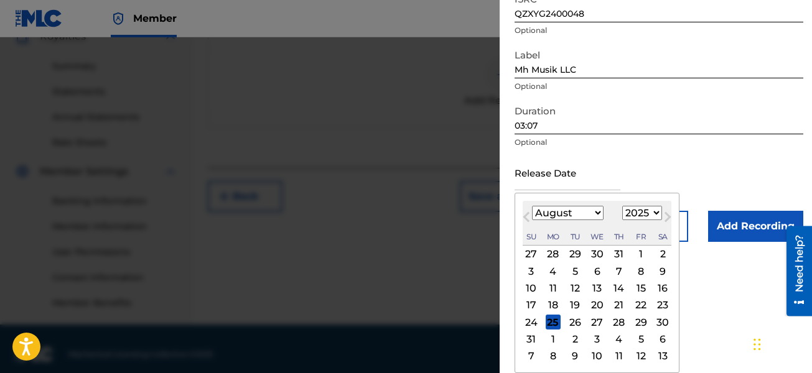
scroll to position [398, 0]
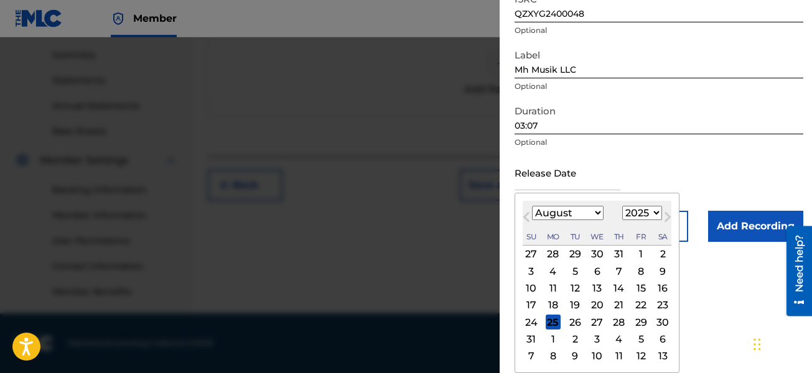
click at [595, 212] on select "January February March April May June July August September October November De…" at bounding box center [568, 213] width 72 height 14
select select "0"
click at [532, 220] on select "January February March April May June July August September October November De…" at bounding box center [568, 213] width 72 height 14
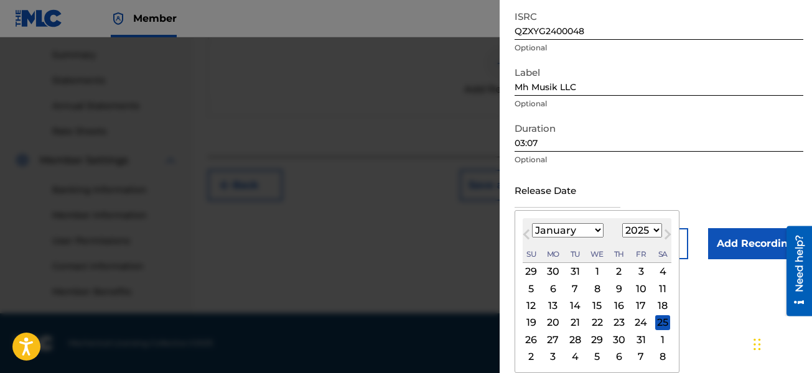
scroll to position [180, 0]
click at [634, 229] on select "1899 1900 1901 1902 1903 1904 1905 1906 1907 1908 1909 1910 1911 1912 1913 1914…" at bounding box center [642, 230] width 40 height 14
select select "2024"
click at [622, 223] on select "1899 1900 1901 1902 1903 1904 1905 1906 1907 1908 1909 1910 1911 1912 1913 1914…" at bounding box center [642, 230] width 40 height 14
click at [640, 288] on div "12" at bounding box center [640, 288] width 15 height 15
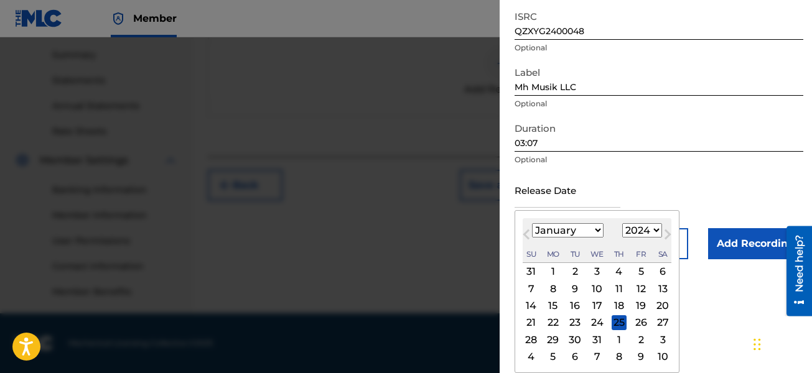
type input "[DATE]"
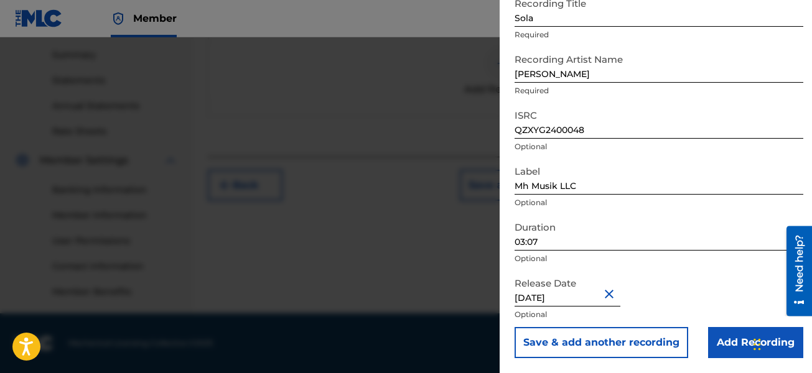
scroll to position [81, 0]
click at [745, 343] on input "Add Recording" at bounding box center [755, 342] width 95 height 31
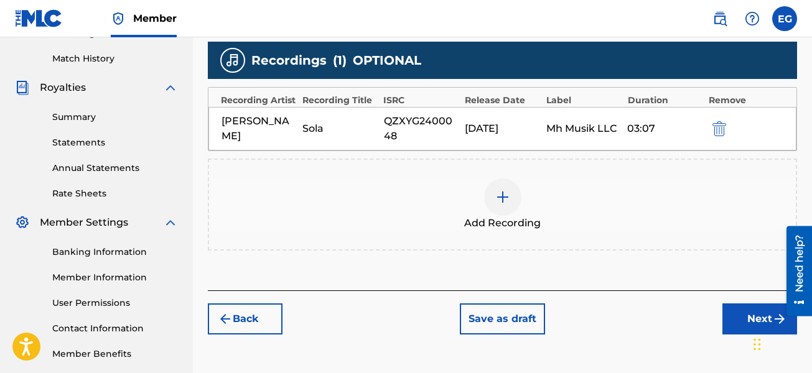
scroll to position [398, 0]
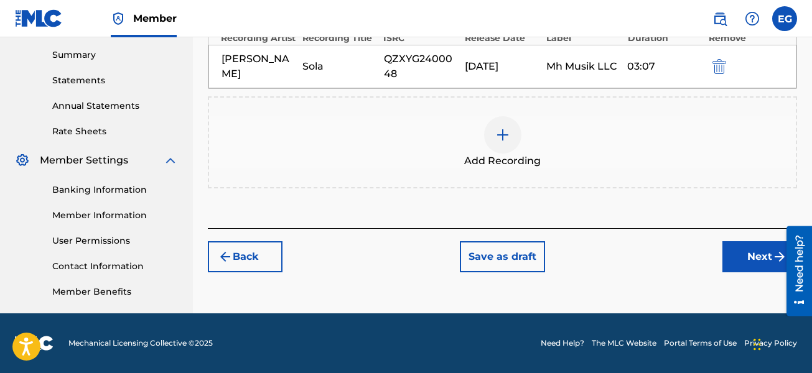
click at [753, 263] on button "Next" at bounding box center [759, 256] width 75 height 31
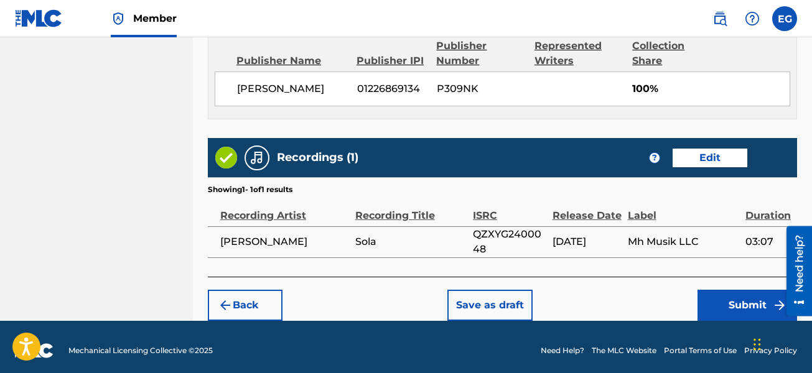
scroll to position [708, 0]
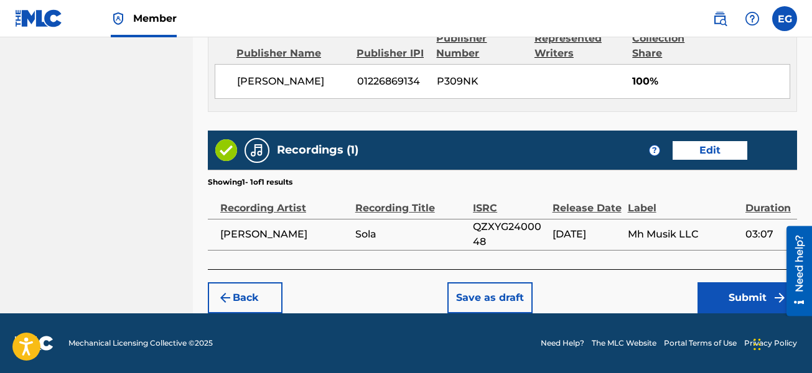
click at [754, 299] on button "Submit" at bounding box center [747, 297] width 100 height 31
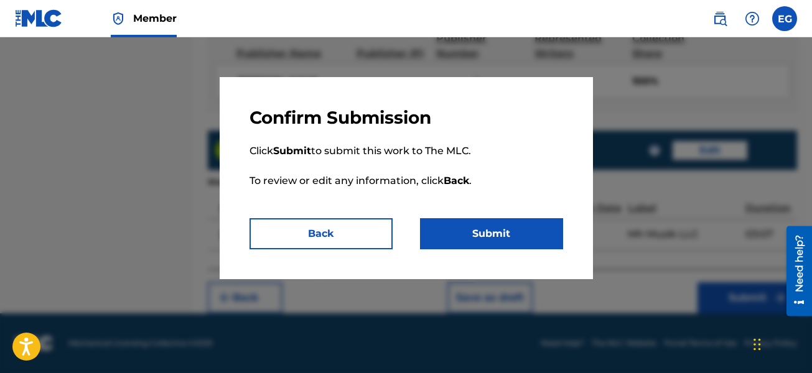
click at [486, 234] on button "Submit" at bounding box center [491, 233] width 143 height 31
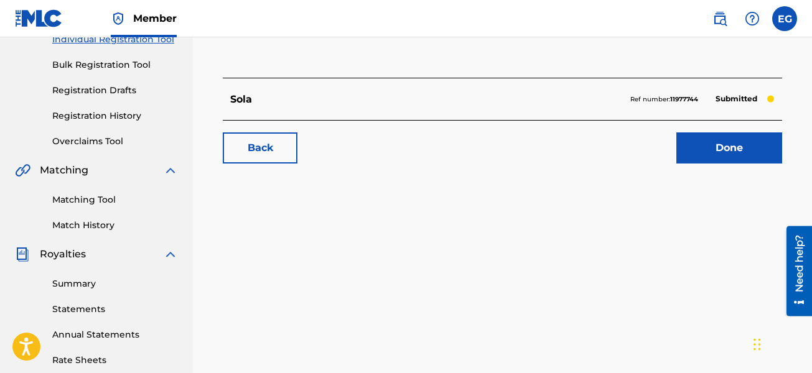
scroll to position [87, 0]
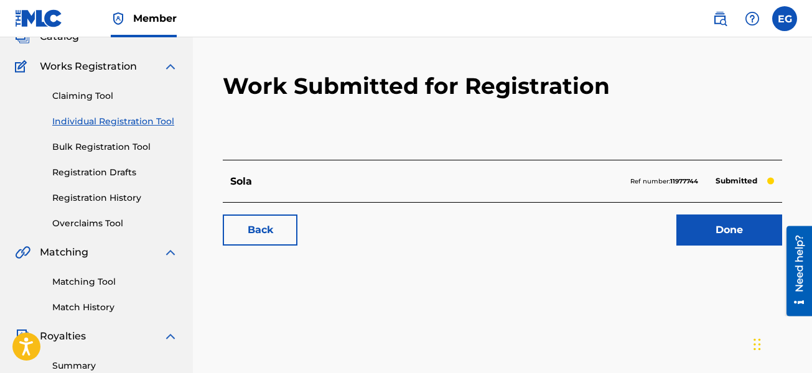
click at [104, 200] on link "Registration History" at bounding box center [115, 198] width 126 height 13
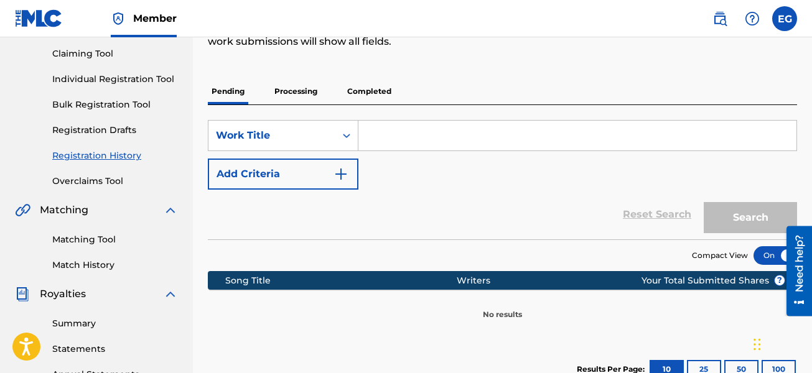
scroll to position [124, 0]
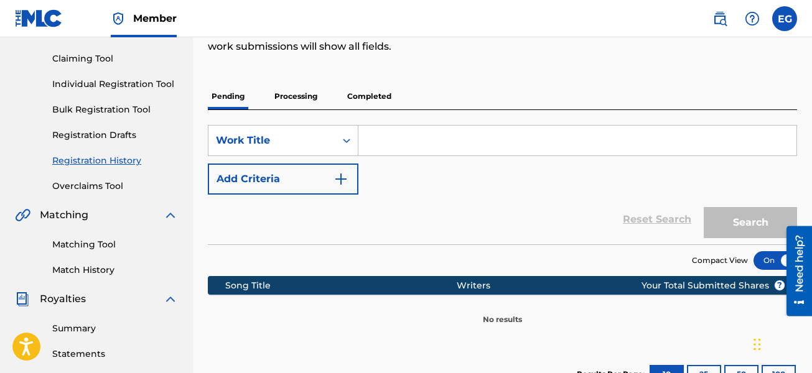
click at [300, 100] on p "Processing" at bounding box center [296, 96] width 50 height 26
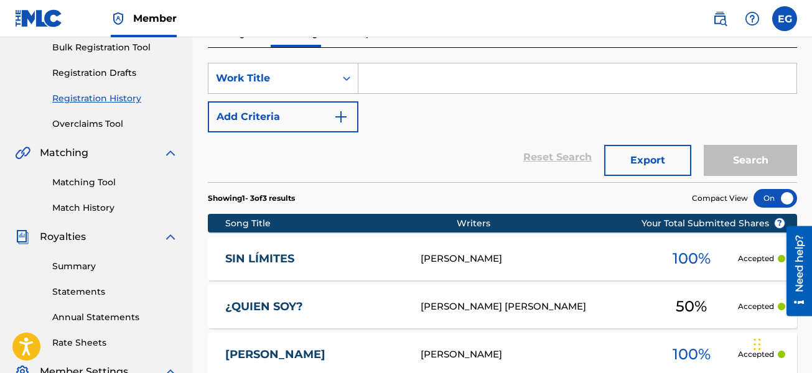
scroll to position [124, 0]
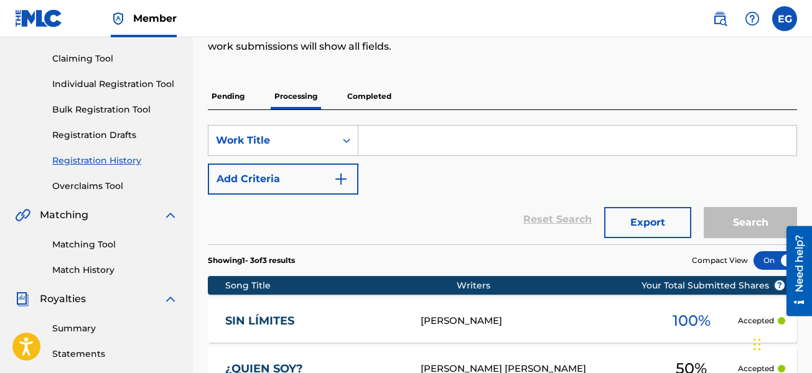
click at [224, 101] on p "Pending" at bounding box center [228, 96] width 40 height 26
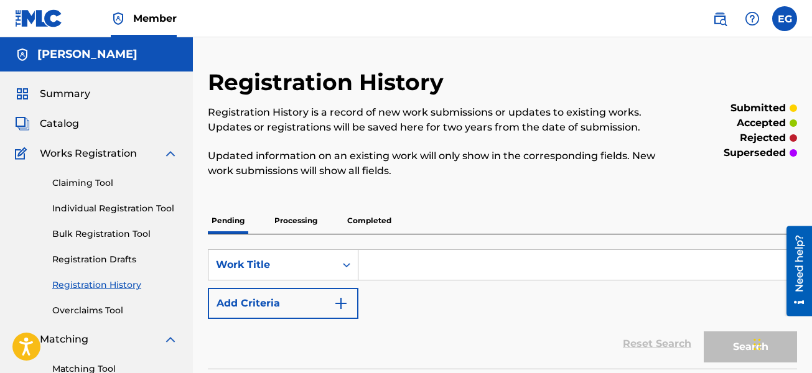
click at [88, 284] on link "Registration History" at bounding box center [115, 285] width 126 height 13
click at [353, 218] on p "Completed" at bounding box center [369, 221] width 52 height 26
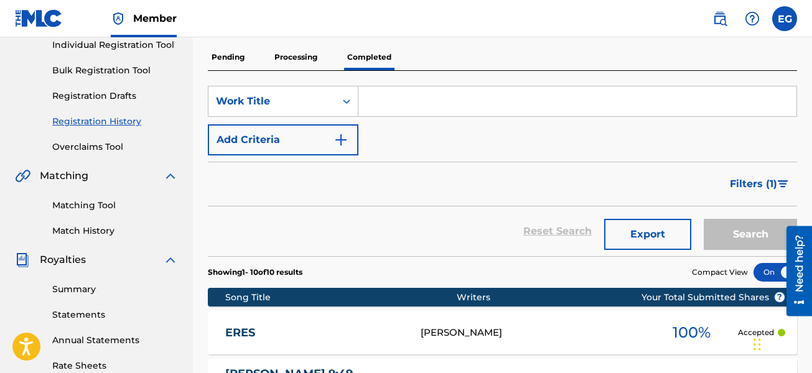
scroll to position [92, 0]
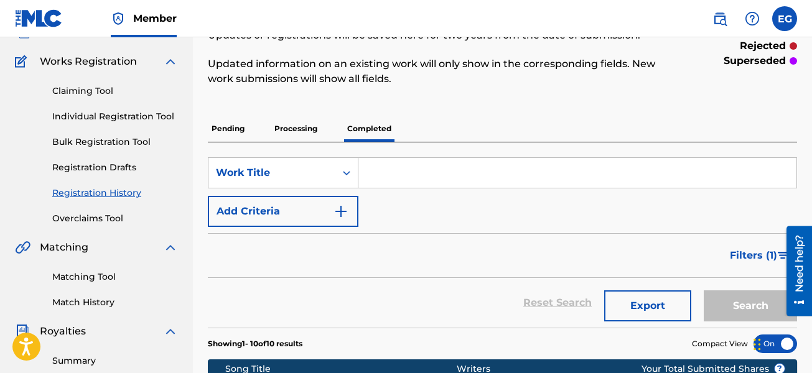
click at [292, 134] on p "Processing" at bounding box center [296, 129] width 50 height 26
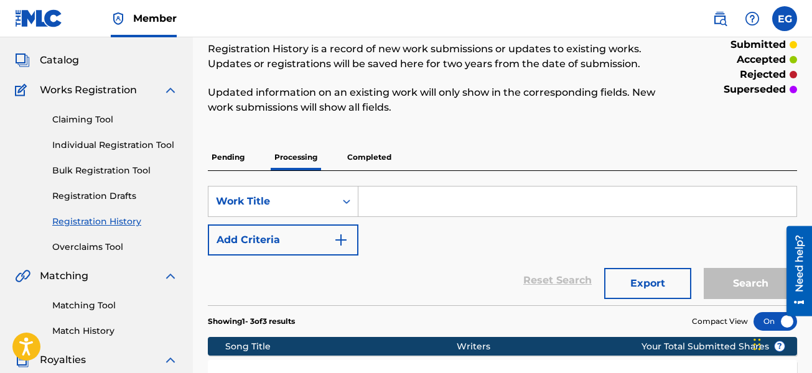
scroll to position [62, 0]
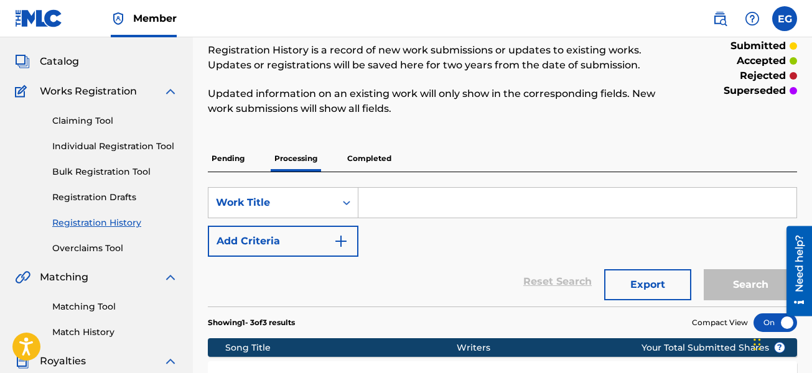
click at [234, 163] on p "Pending" at bounding box center [228, 159] width 40 height 26
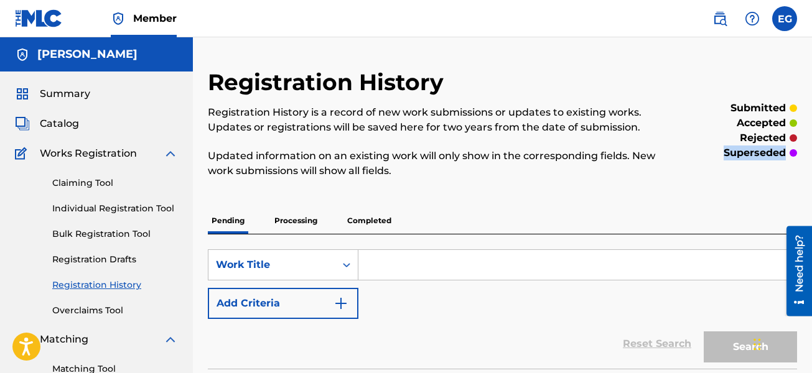
drag, startPoint x: 717, startPoint y: 154, endPoint x: 787, endPoint y: 156, distance: 69.7
click at [787, 156] on div "superseded" at bounding box center [729, 153] width 136 height 15
click at [662, 194] on div "Registration History Registration History is a record of new work submissions o…" at bounding box center [502, 298] width 589 height 460
click at [51, 128] on span "Catalog" at bounding box center [59, 123] width 39 height 15
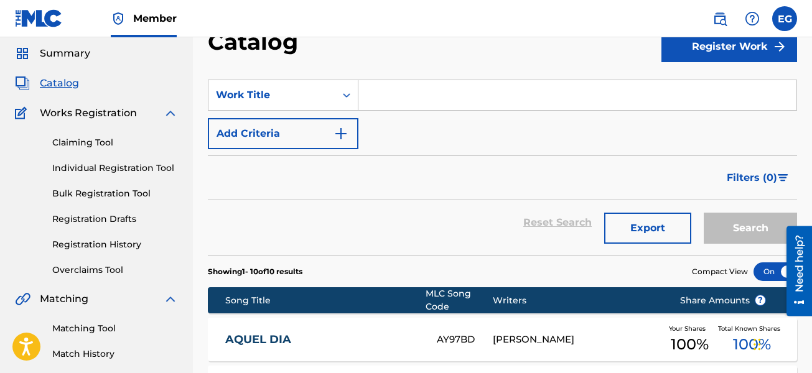
scroll to position [62, 0]
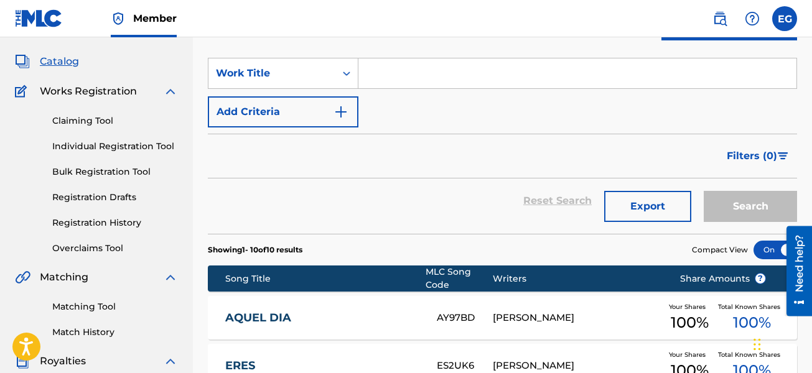
click at [103, 221] on link "Registration History" at bounding box center [115, 222] width 126 height 13
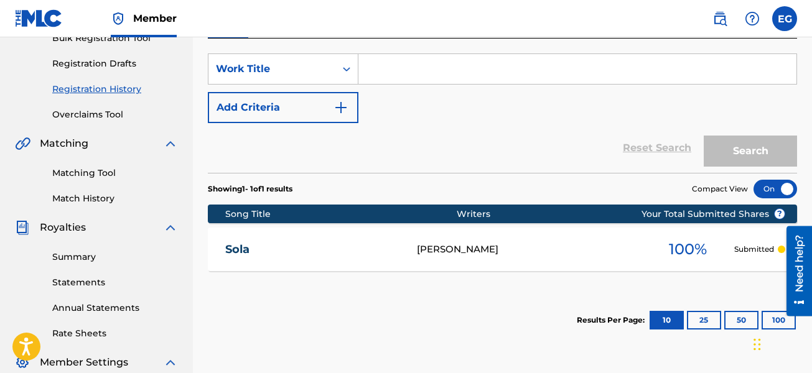
scroll to position [124, 0]
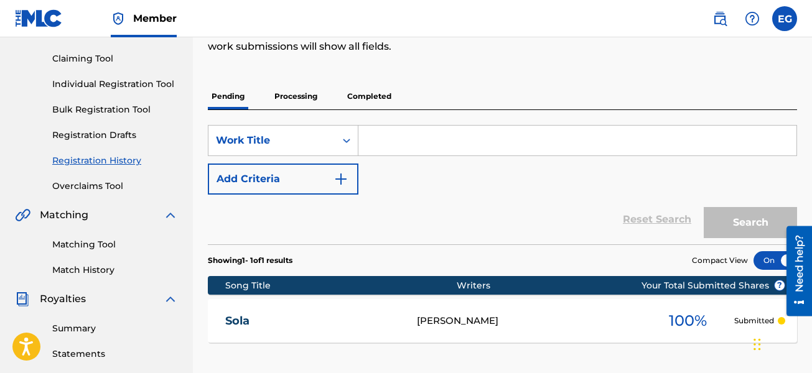
click at [384, 99] on p "Completed" at bounding box center [369, 96] width 52 height 26
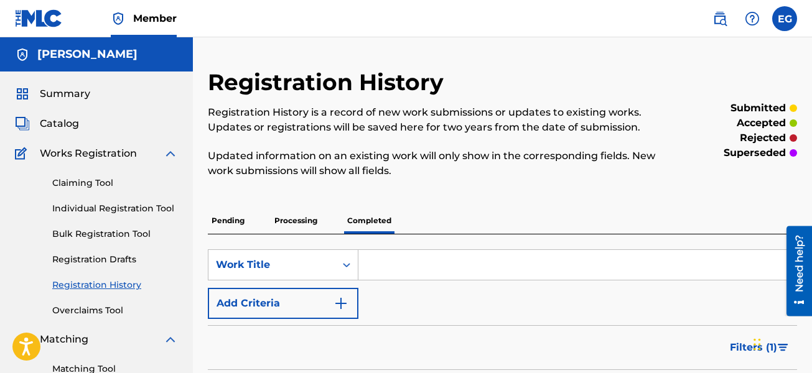
click at [67, 86] on span "Summary" at bounding box center [65, 93] width 50 height 15
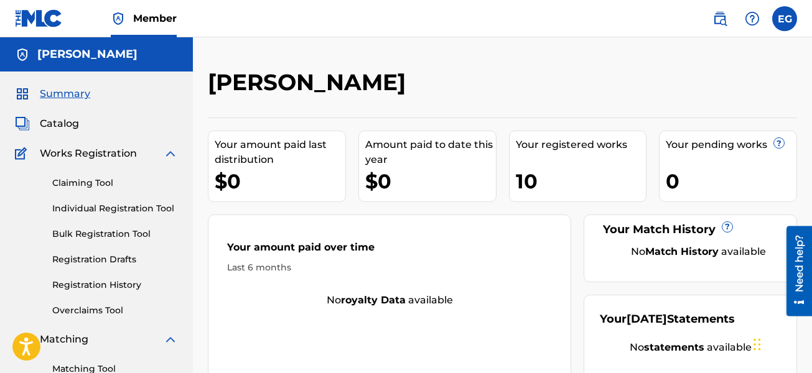
click at [93, 283] on link "Registration History" at bounding box center [115, 285] width 126 height 13
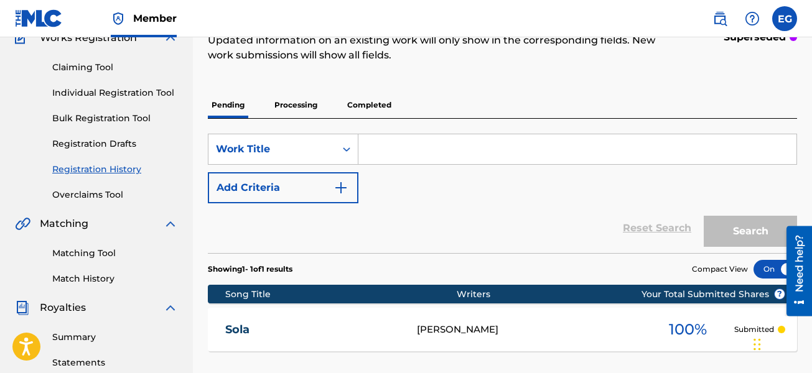
scroll to position [62, 0]
